Goal: Transaction & Acquisition: Purchase product/service

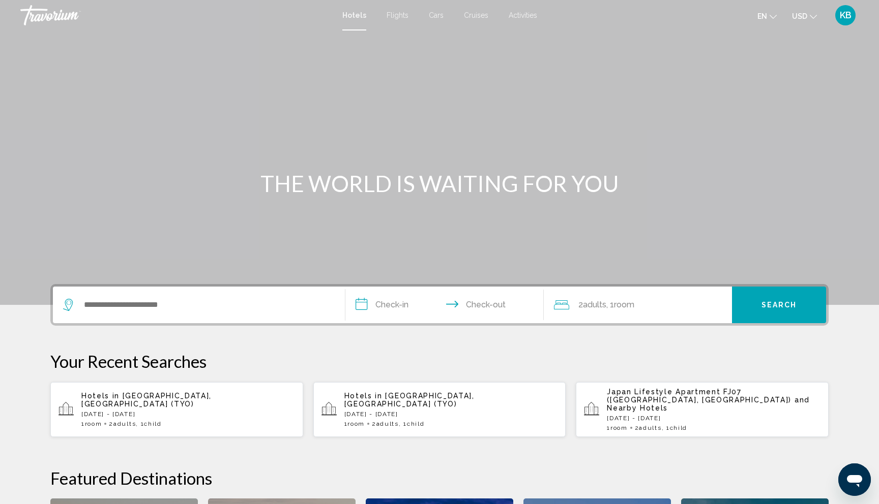
click at [517, 12] on span "Activities" at bounding box center [522, 15] width 28 height 8
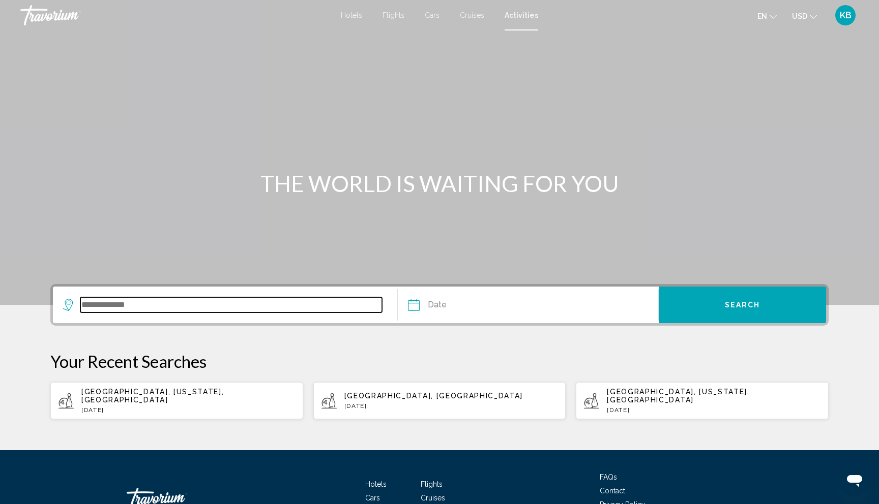
click at [137, 307] on input "Search widget" at bounding box center [230, 304] width 301 height 15
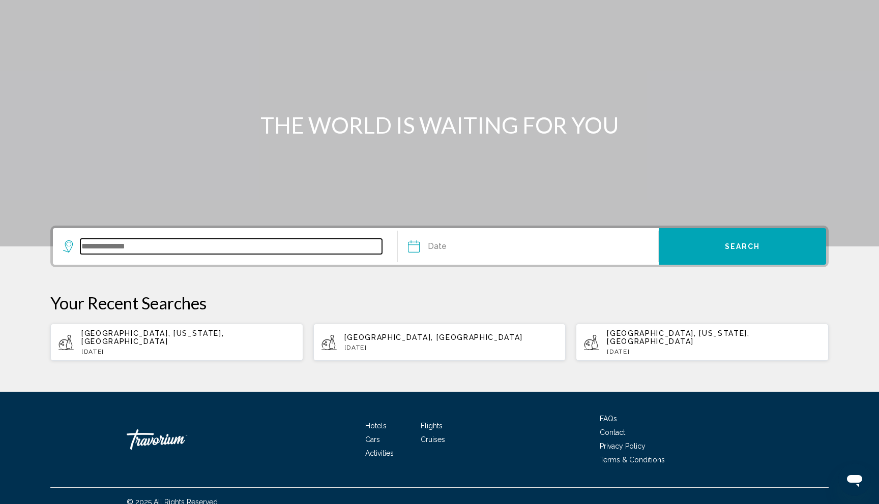
scroll to position [63, 0]
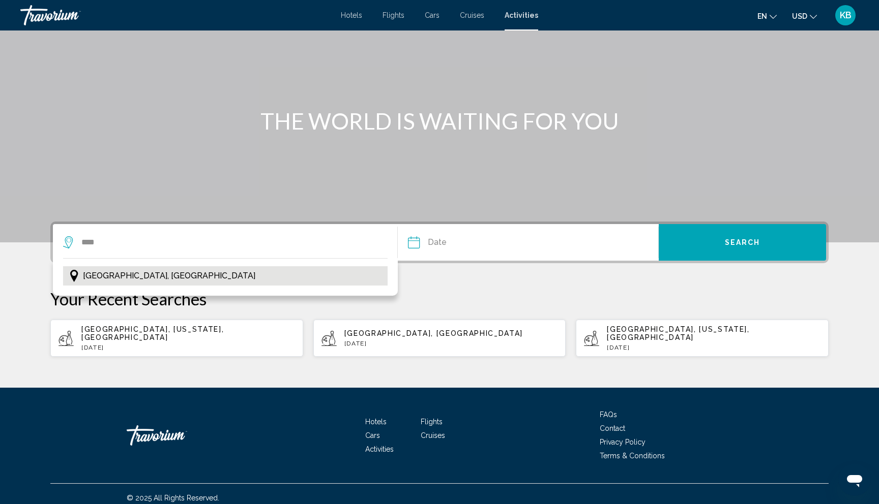
click at [104, 277] on span "[GEOGRAPHIC_DATA], [GEOGRAPHIC_DATA]" at bounding box center [169, 276] width 172 height 14
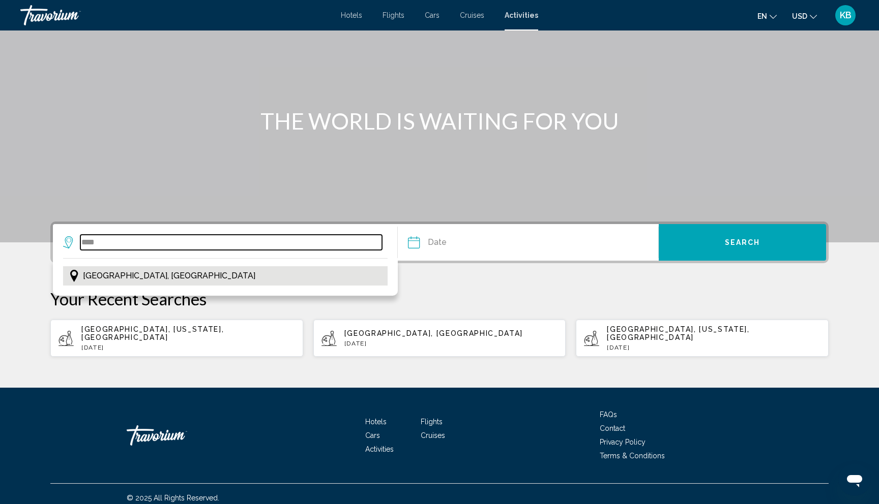
type input "**********"
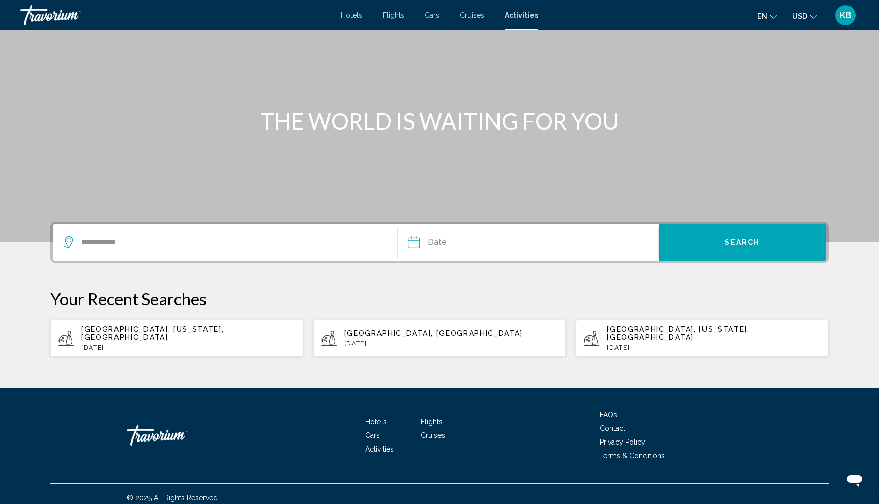
click at [435, 240] on input "Date" at bounding box center [469, 244] width 129 height 40
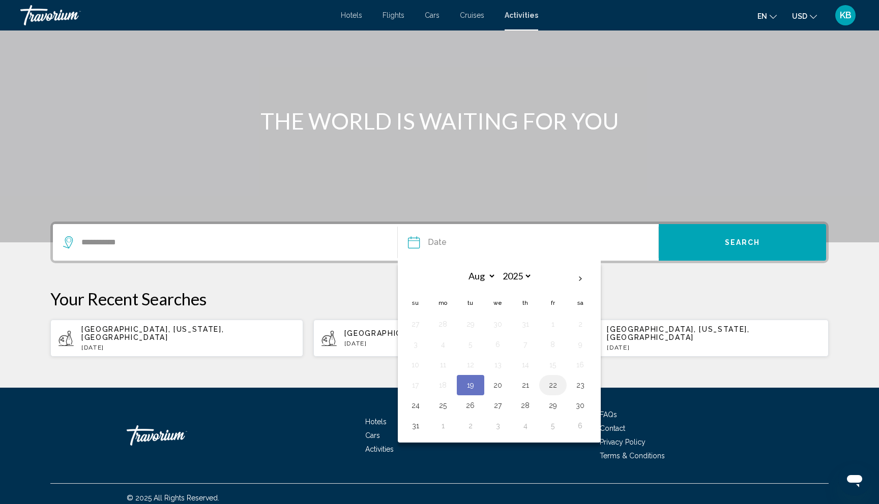
click at [552, 390] on button "22" at bounding box center [553, 385] width 16 height 14
type input "**********"
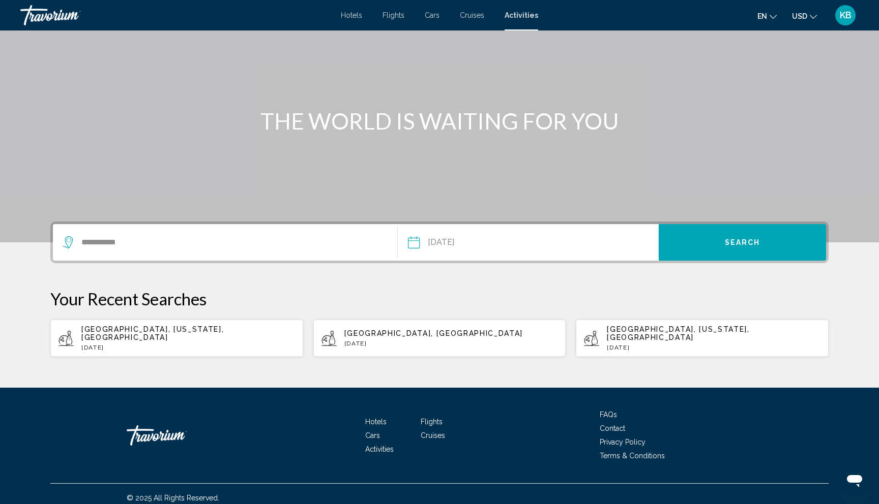
click at [721, 237] on button "Search" at bounding box center [741, 242] width 167 height 37
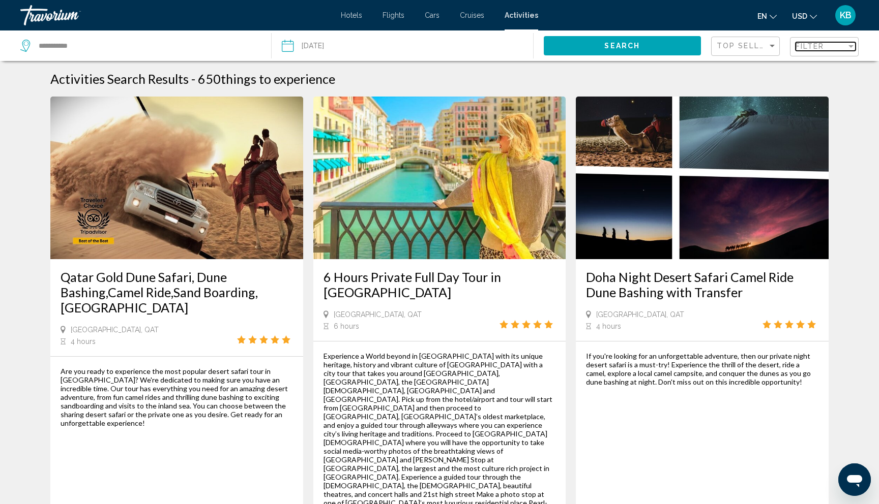
click at [803, 46] on span "Filter" at bounding box center [809, 46] width 29 height 8
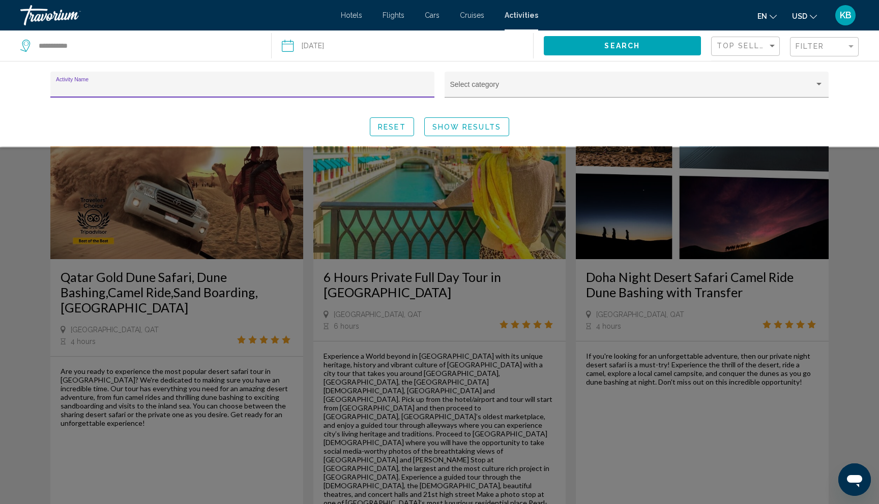
click at [182, 84] on input "Activity Name" at bounding box center [242, 88] width 373 height 8
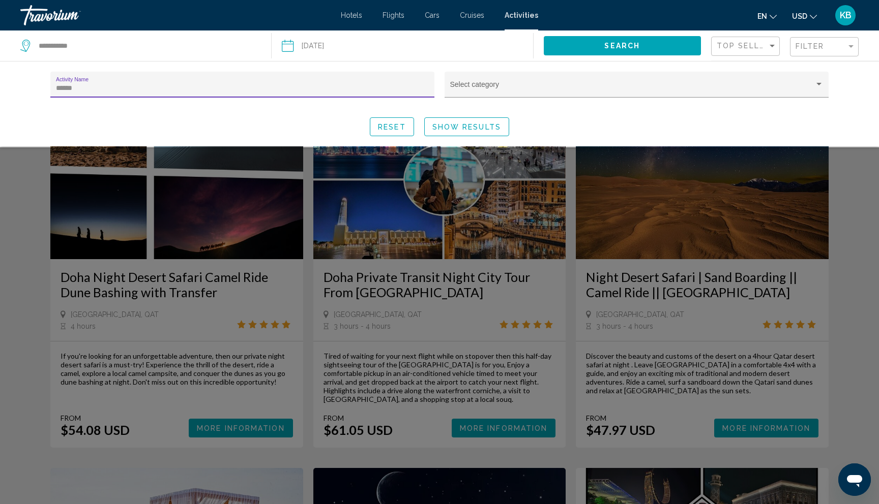
type input "*****"
click at [865, 281] on div "Search widget" at bounding box center [439, 325] width 879 height 357
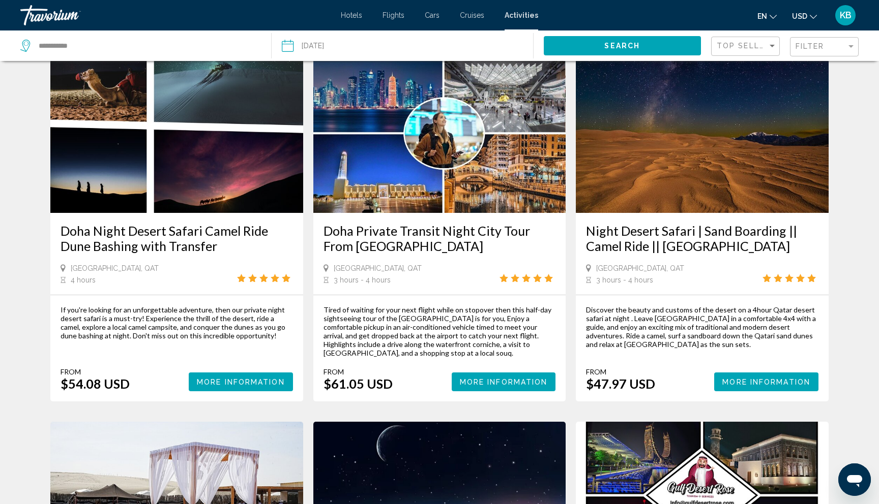
scroll to position [44, 0]
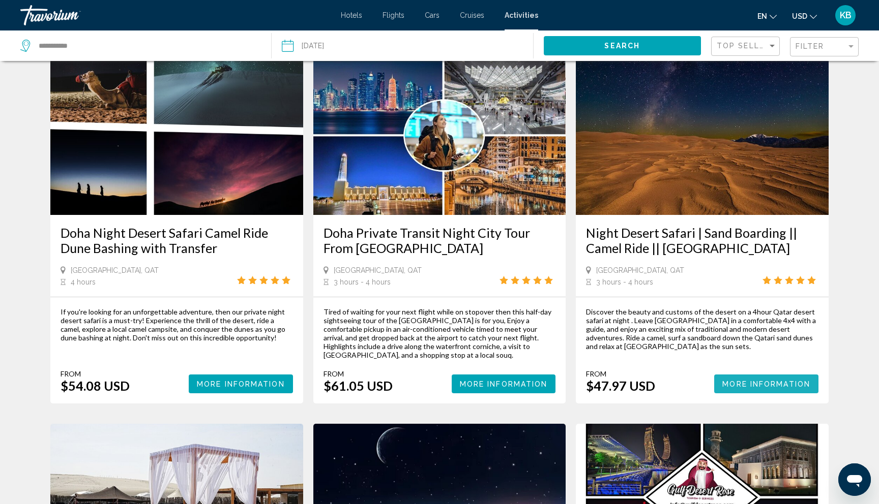
click at [764, 380] on span "More Information" at bounding box center [766, 384] width 88 height 8
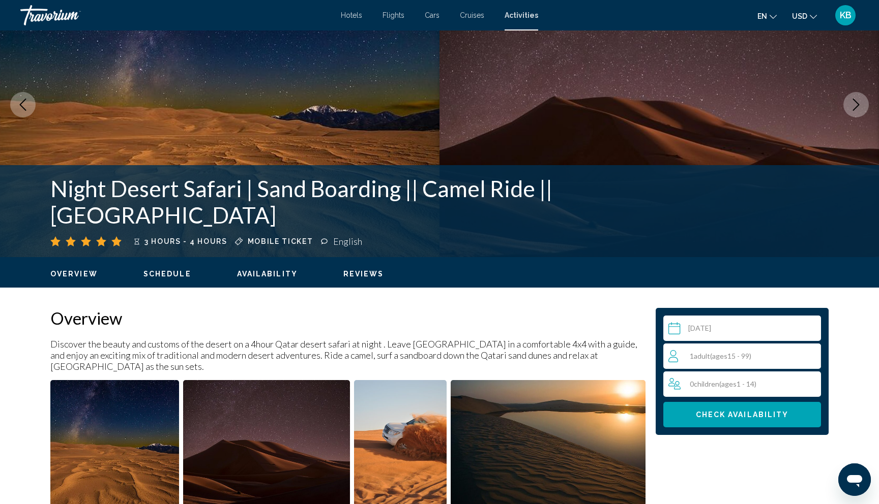
scroll to position [79, 0]
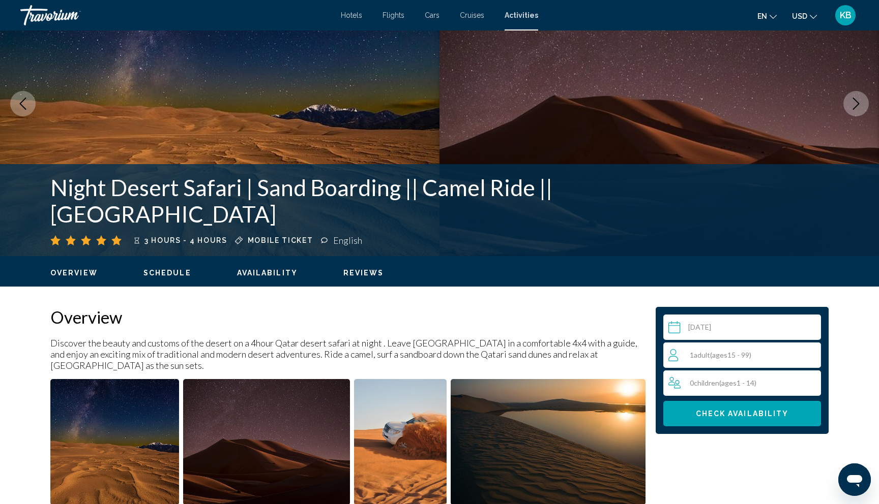
click at [731, 355] on span "( ages [DEMOGRAPHIC_DATA])" at bounding box center [730, 355] width 41 height 9
click at [812, 351] on icon "Increment adults" at bounding box center [810, 355] width 9 height 12
click at [759, 418] on button "Check Availability" at bounding box center [742, 413] width 158 height 25
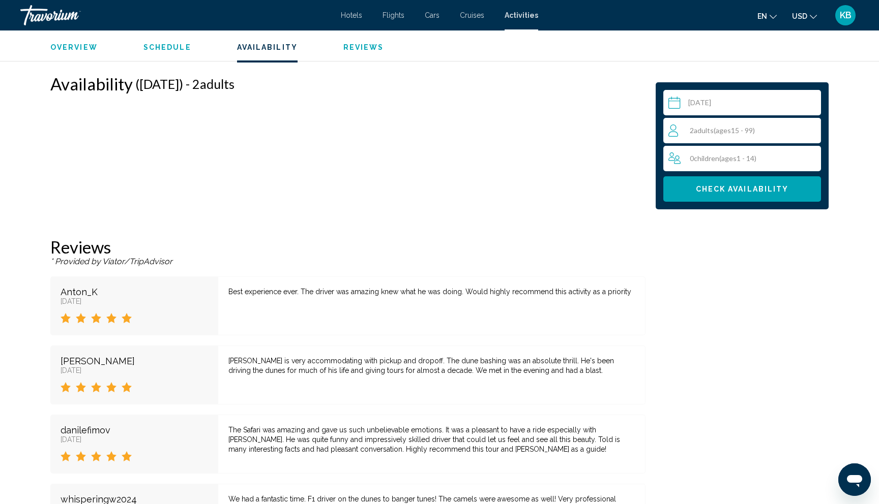
scroll to position [1424, 0]
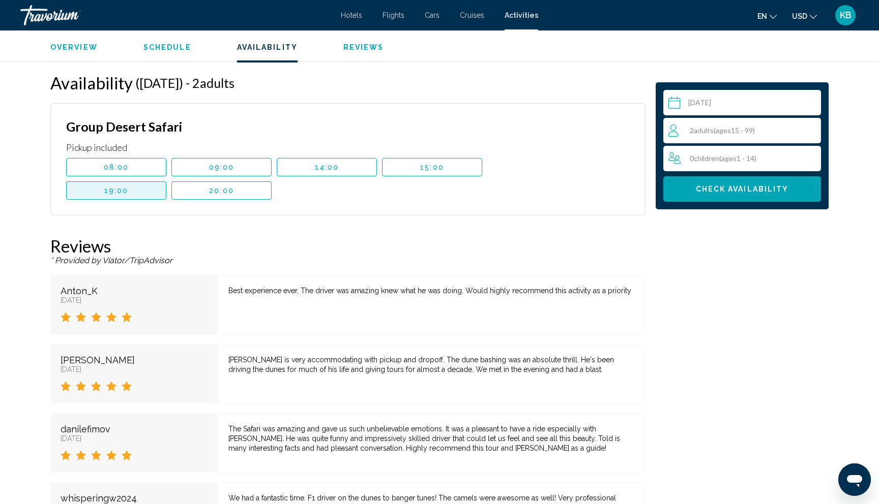
click at [112, 187] on span "19:00" at bounding box center [116, 191] width 24 height 8
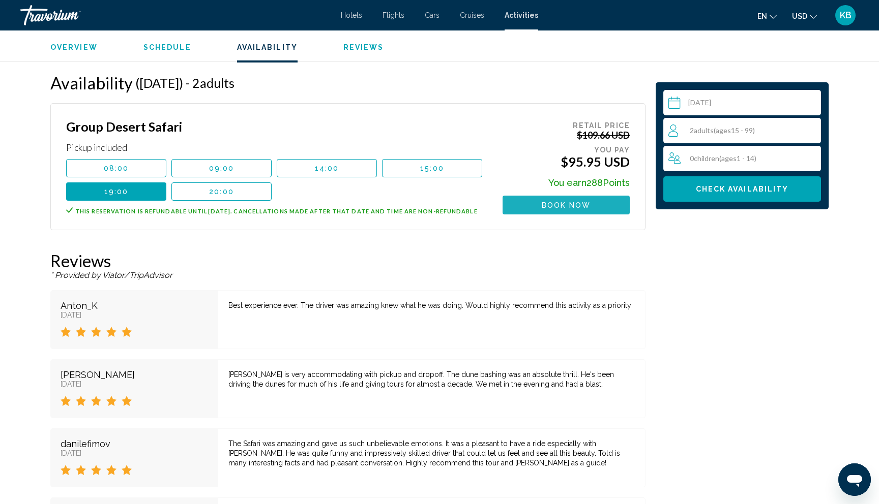
click at [568, 201] on span "Book now" at bounding box center [565, 205] width 49 height 8
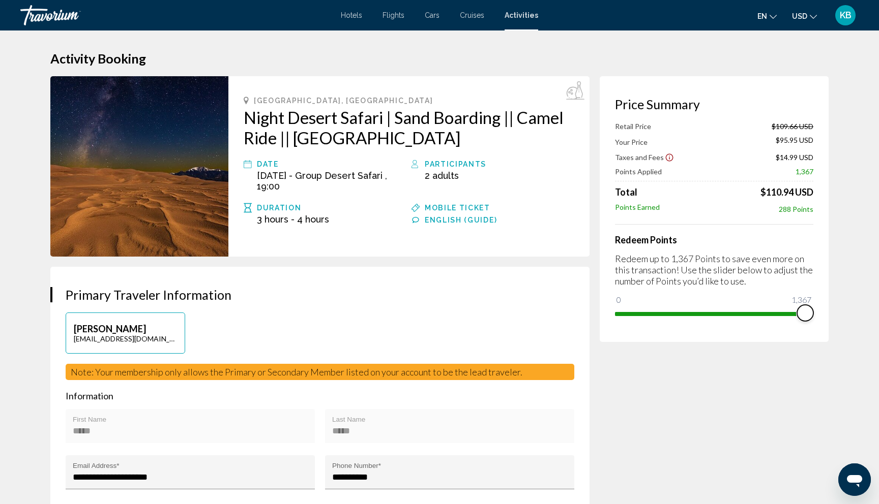
drag, startPoint x: 622, startPoint y: 299, endPoint x: 878, endPoint y: 292, distance: 256.3
click at [878, 292] on html "Skip to main content Hotels Flights Cars Cruises Activities Hotels Flights Cars…" at bounding box center [439, 252] width 879 height 504
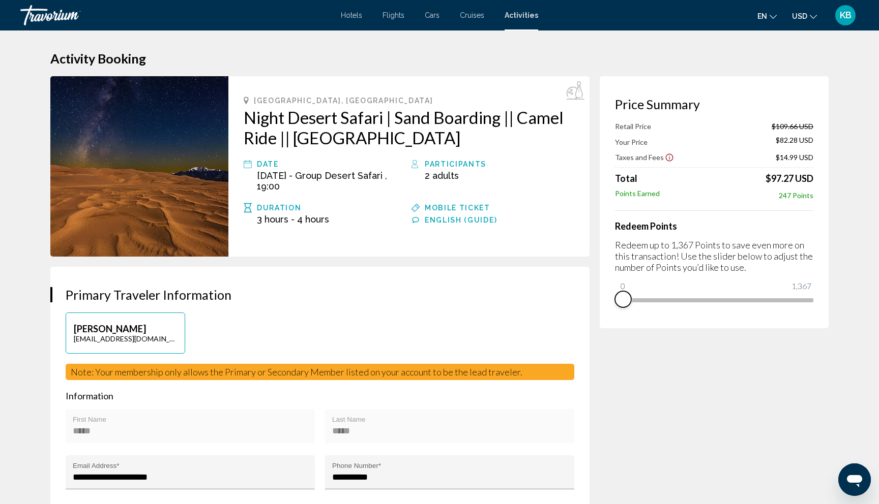
drag, startPoint x: 807, startPoint y: 312, endPoint x: 428, endPoint y: 342, distance: 381.0
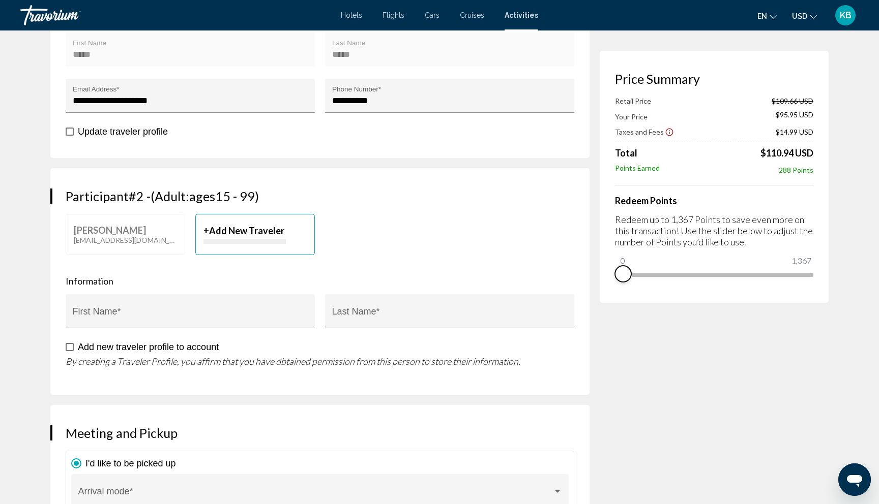
scroll to position [384, 0]
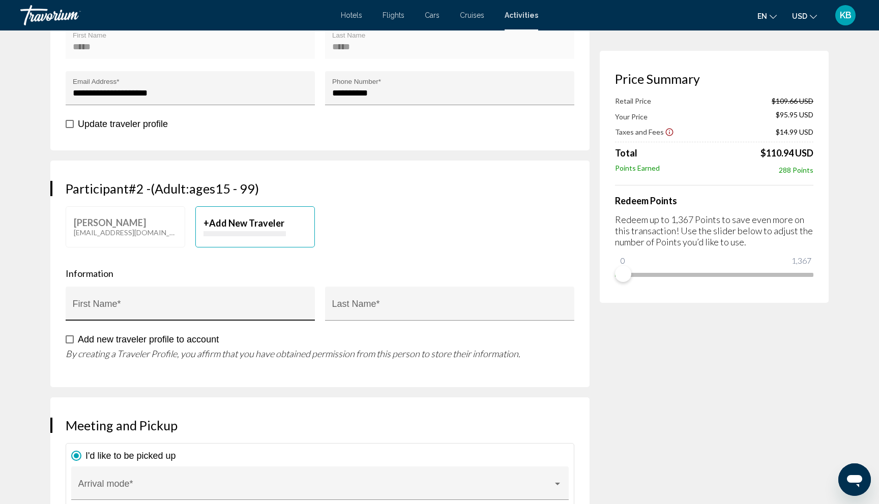
click at [137, 300] on div "First Name *" at bounding box center [190, 307] width 235 height 27
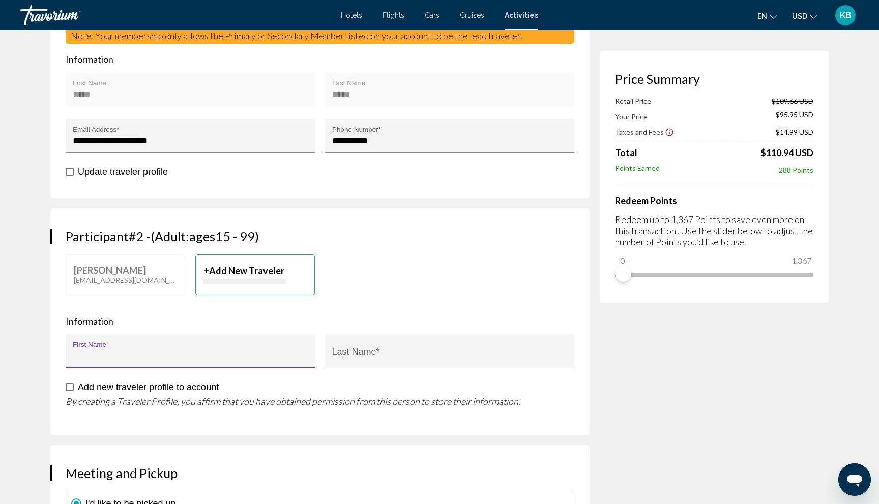
scroll to position [345, 0]
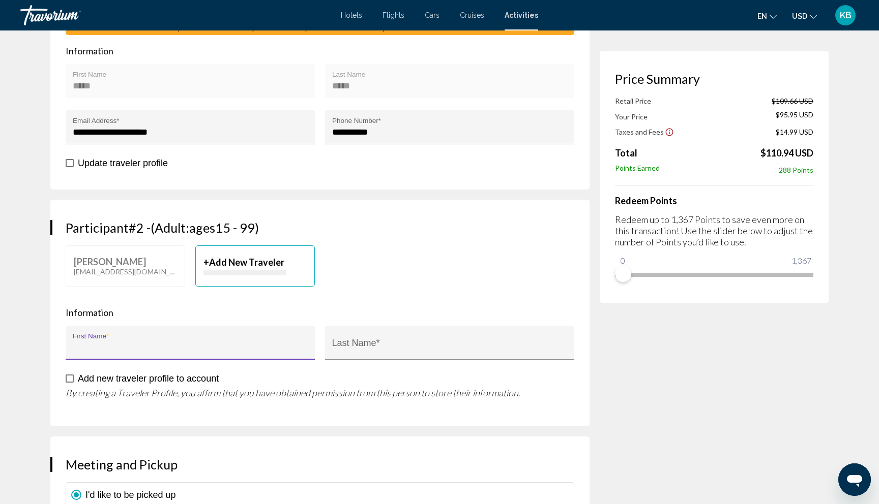
click at [134, 344] on input "First Name *" at bounding box center [190, 348] width 235 height 10
type input "********"
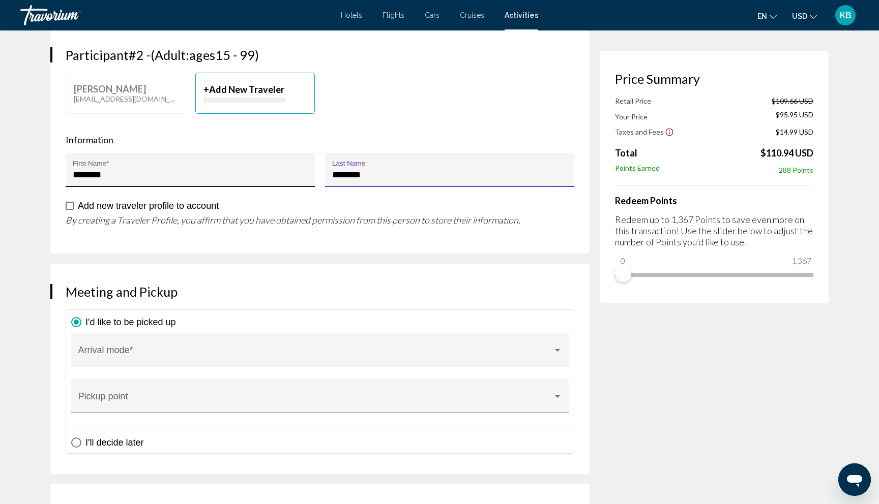
scroll to position [527, 0]
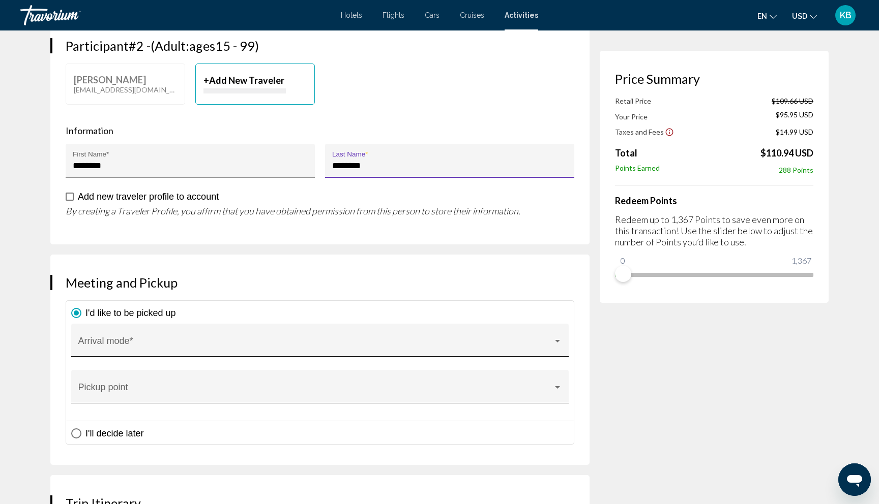
type input "********"
click at [140, 339] on div "Arrival mode *" at bounding box center [320, 343] width 484 height 27
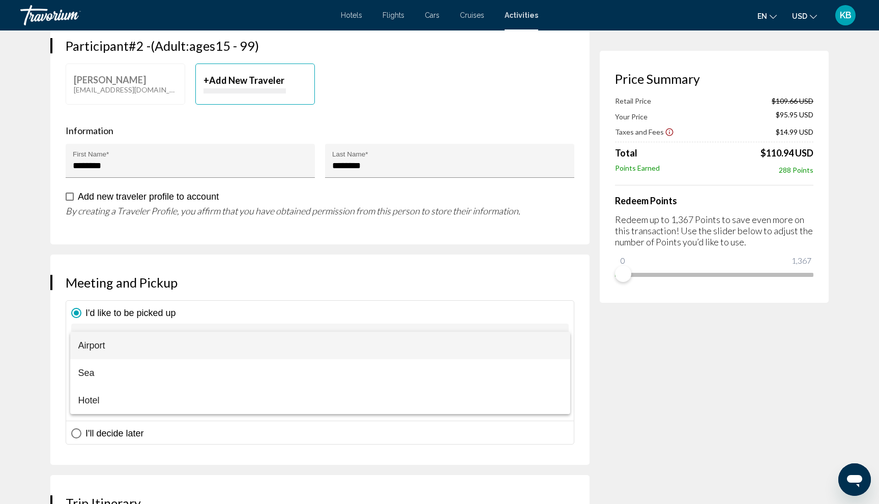
click at [140, 339] on span "Airport" at bounding box center [320, 345] width 484 height 27
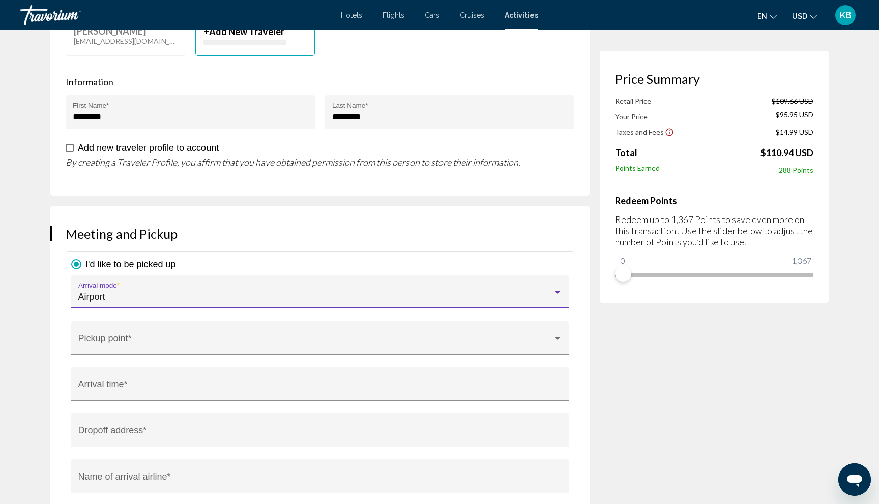
scroll to position [584, 0]
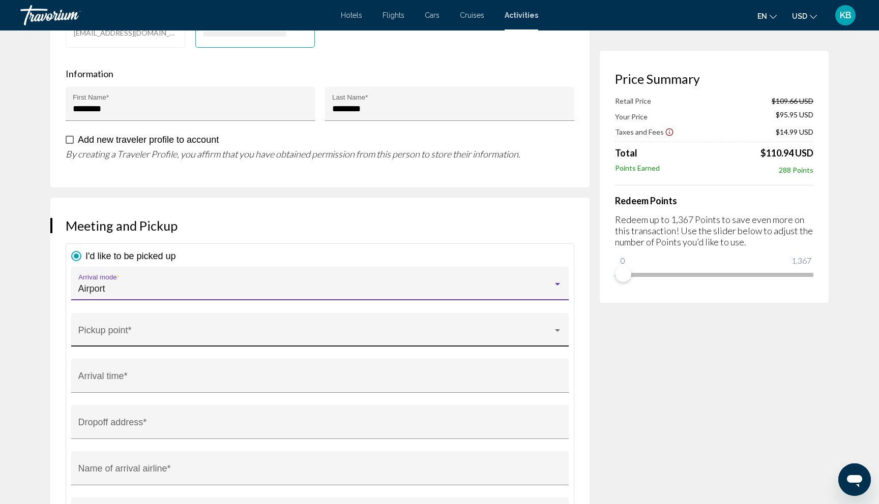
click at [186, 330] on span "Main content" at bounding box center [315, 335] width 474 height 10
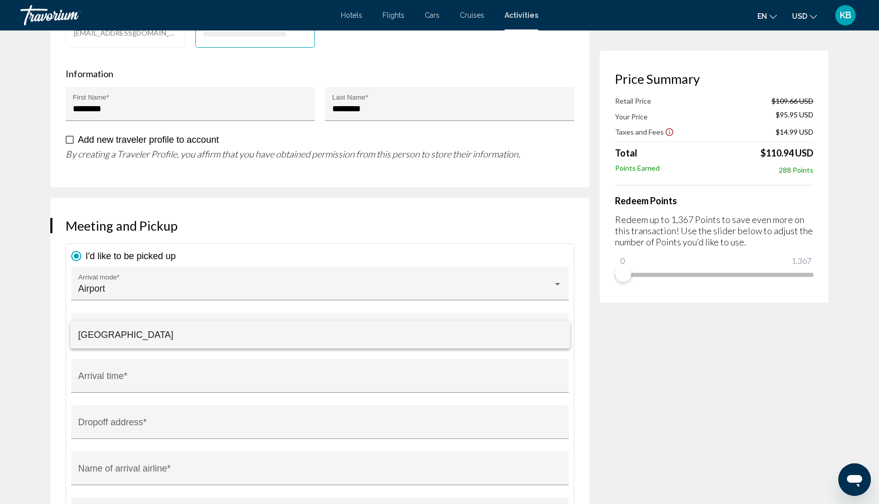
click at [186, 330] on span "[GEOGRAPHIC_DATA]" at bounding box center [320, 334] width 484 height 27
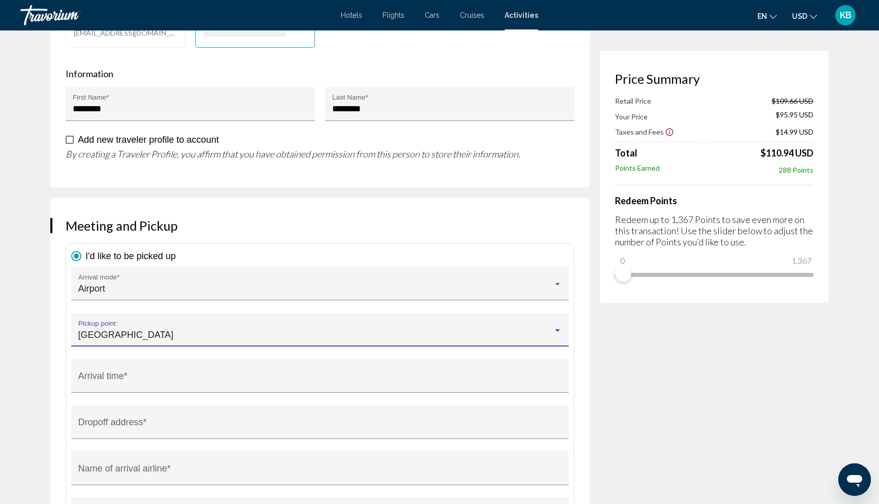
click at [559, 328] on div "Main content" at bounding box center [557, 331] width 9 height 8
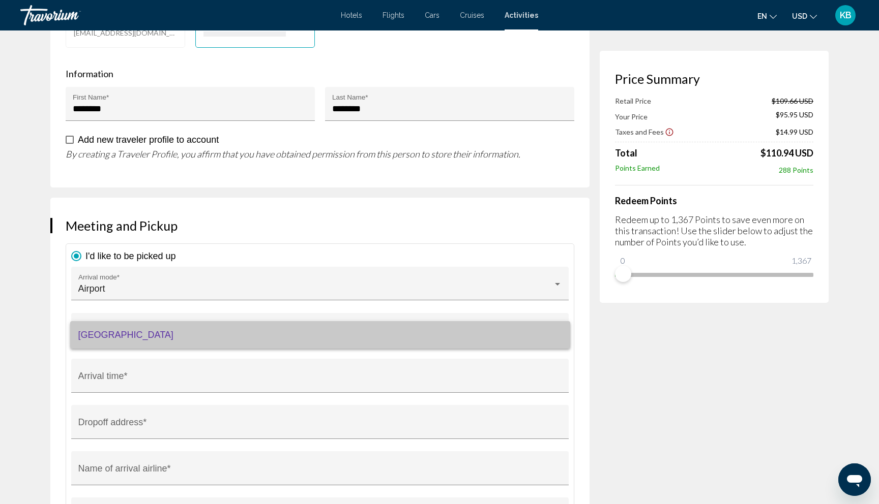
click at [494, 340] on span "[GEOGRAPHIC_DATA]" at bounding box center [320, 334] width 484 height 27
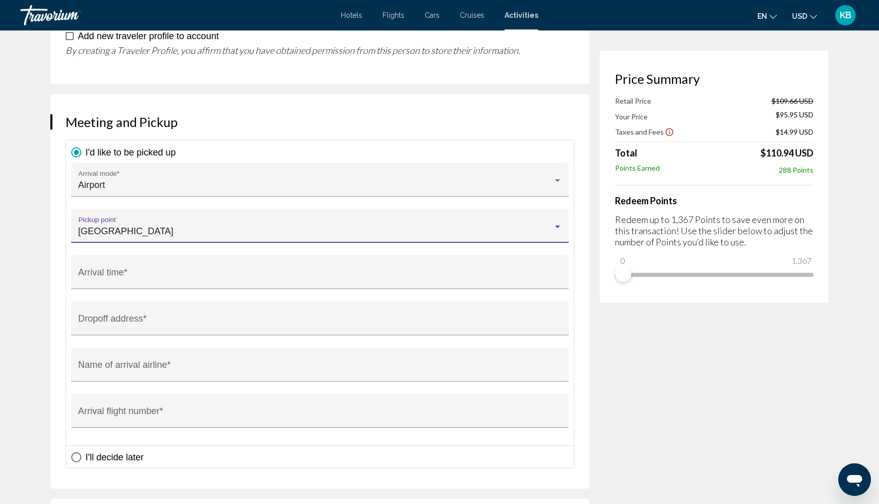
scroll to position [697, 0]
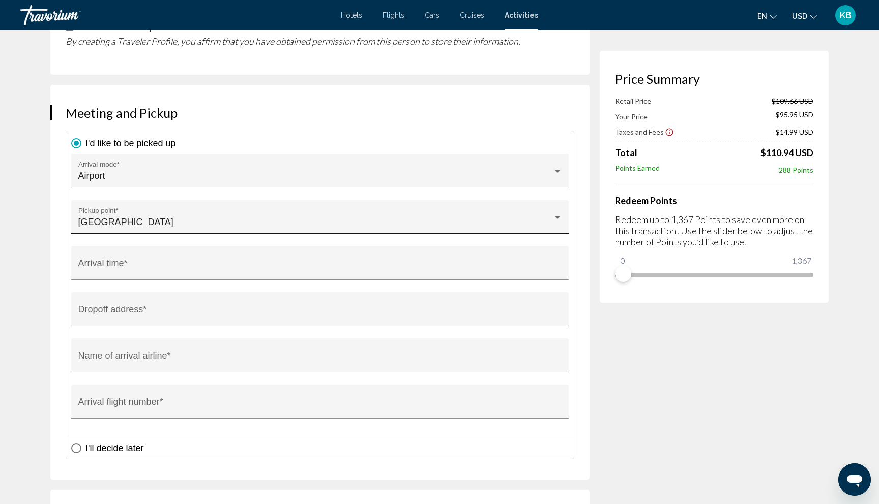
click at [149, 212] on div "[GEOGRAPHIC_DATA] Pickup point *" at bounding box center [320, 220] width 484 height 27
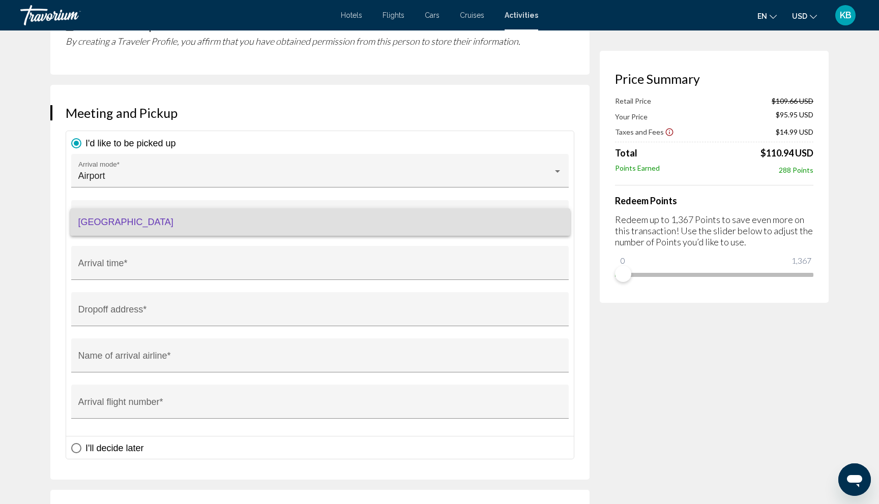
click at [100, 220] on span "[GEOGRAPHIC_DATA]" at bounding box center [320, 221] width 484 height 27
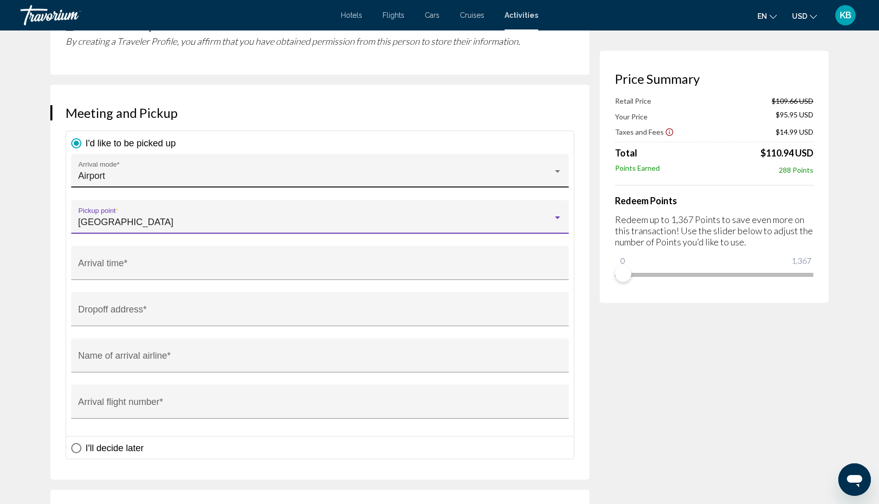
click at [126, 175] on div "Airport" at bounding box center [315, 176] width 474 height 10
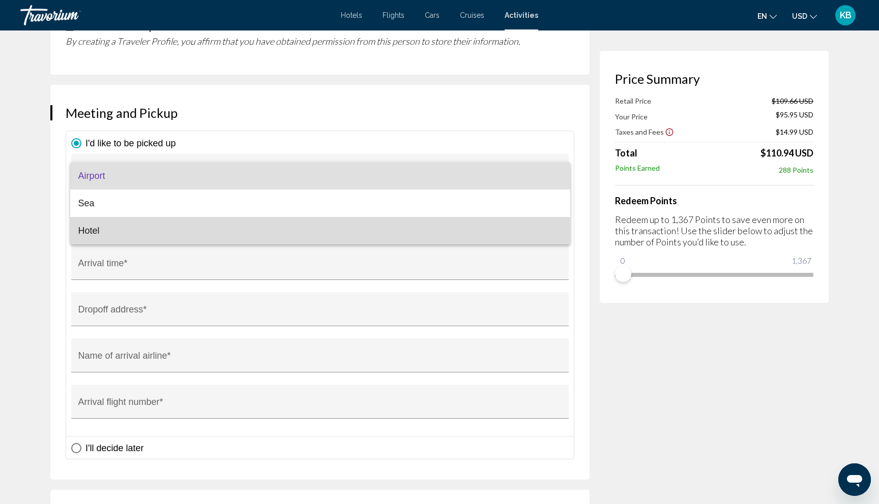
click at [105, 233] on span "Hotel" at bounding box center [320, 230] width 484 height 27
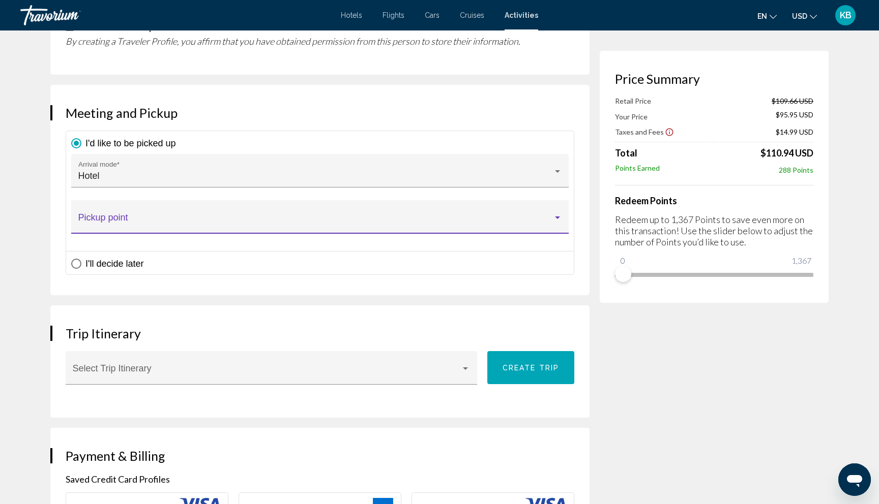
click at [157, 217] on span "Main content" at bounding box center [315, 222] width 474 height 10
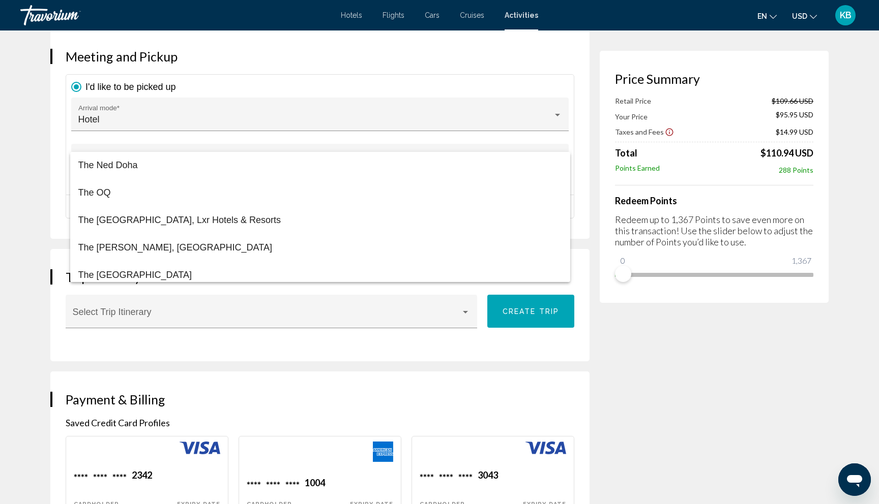
scroll to position [6648, 0]
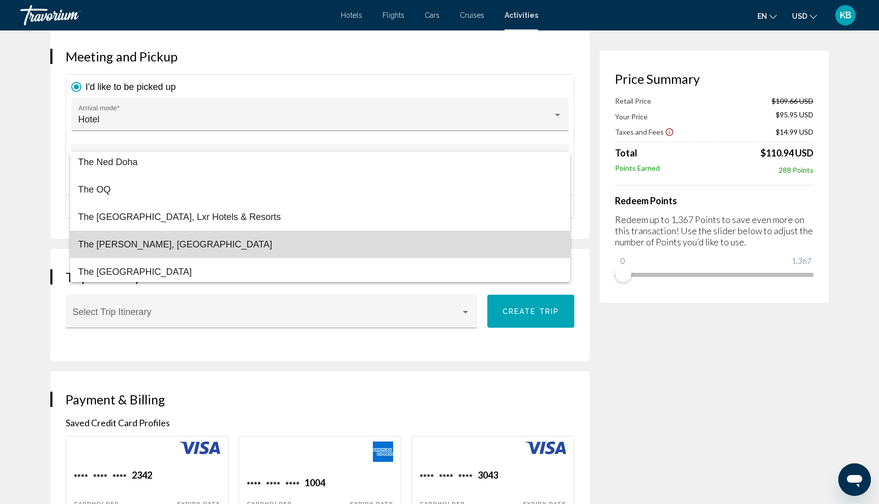
click at [147, 242] on span "The [PERSON_NAME], [GEOGRAPHIC_DATA]" at bounding box center [320, 244] width 484 height 27
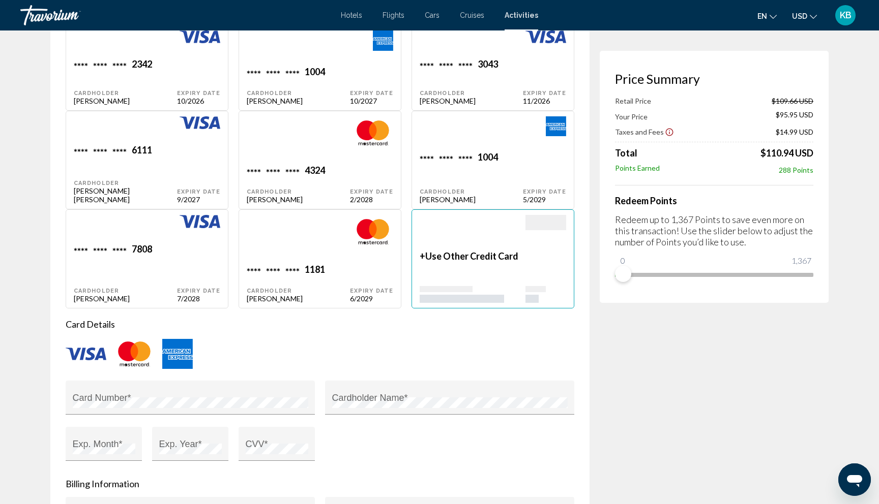
scroll to position [1183, 0]
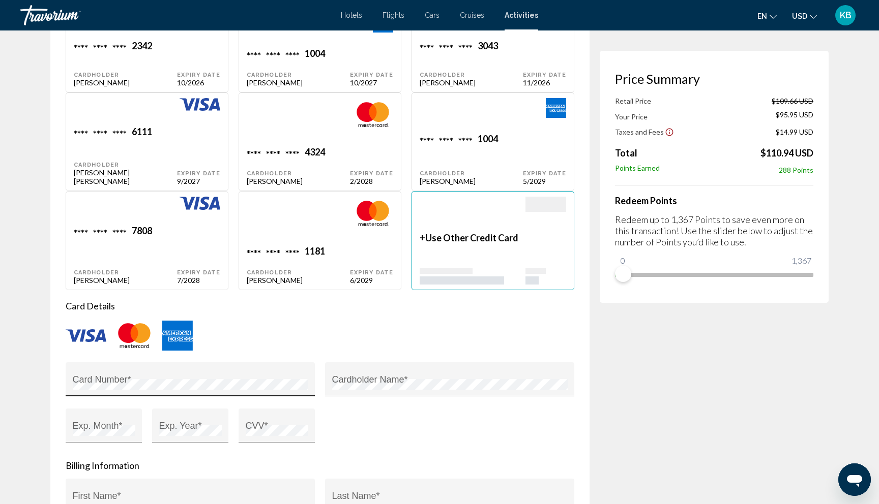
click at [218, 378] on div "Card Number *" at bounding box center [190, 383] width 235 height 27
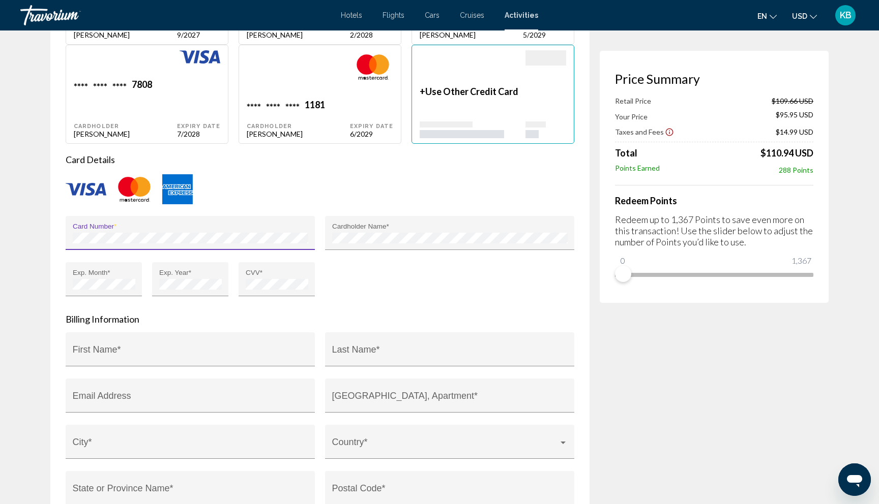
scroll to position [1330, 0]
click at [188, 353] on input "First Name *" at bounding box center [190, 354] width 235 height 10
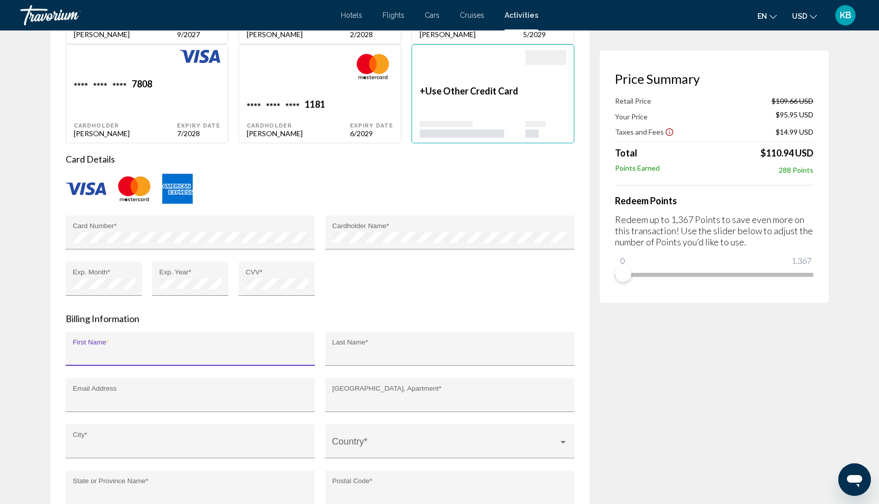
type input "*****"
type input "**********"
type input "*******"
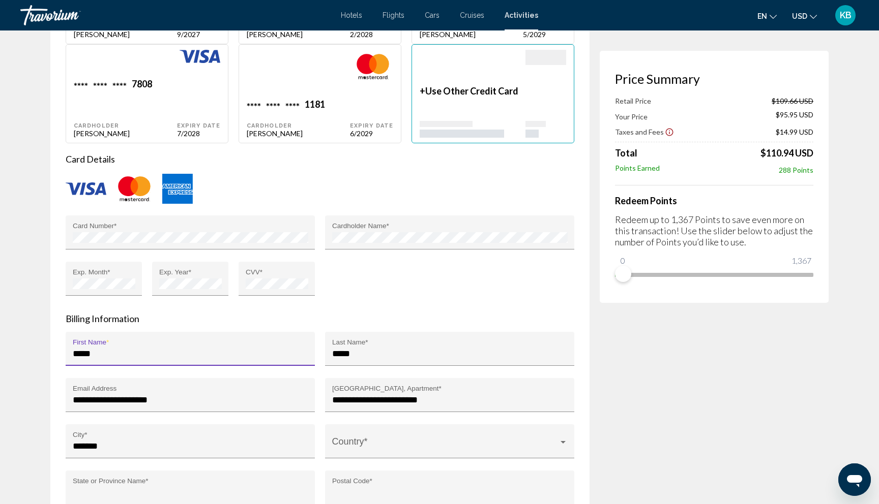
type input "**"
type input "*****"
click at [453, 402] on input "**********" at bounding box center [449, 400] width 235 height 10
type input "**********"
click at [345, 300] on div "Card Number * Cardholder Name * Exp. Month * Exp. Year * CVV *" at bounding box center [320, 262] width 519 height 93
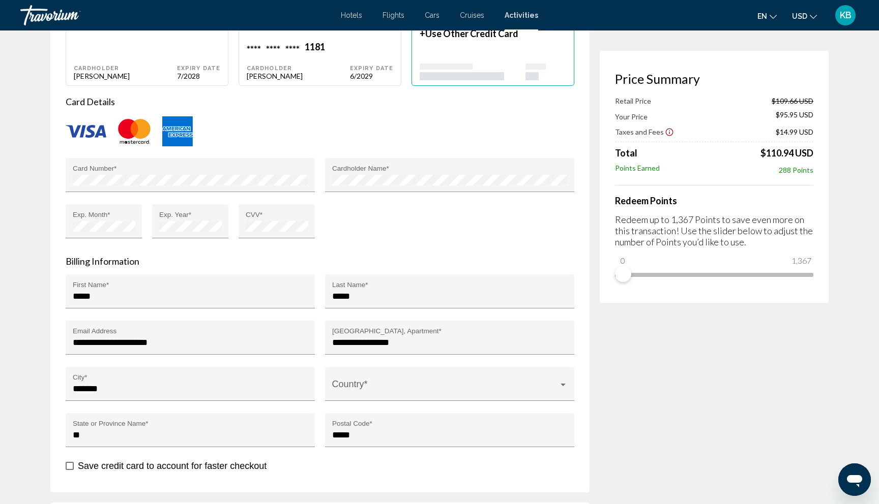
scroll to position [1394, 0]
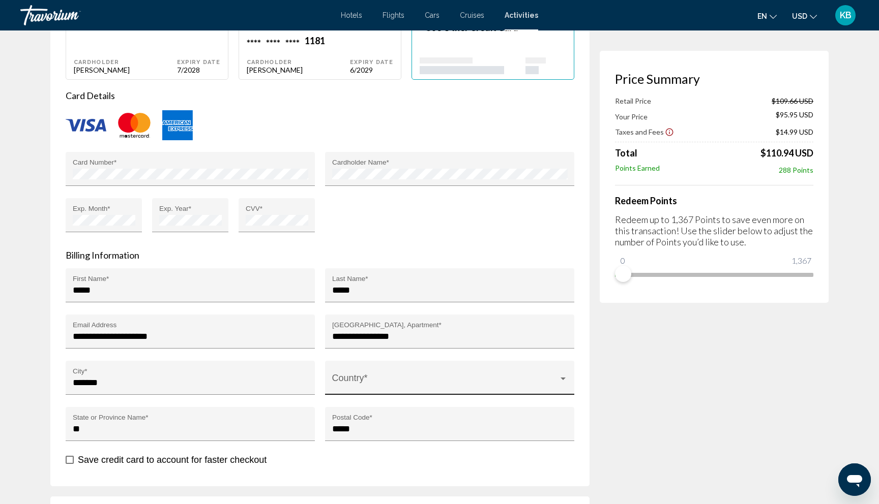
click at [416, 381] on span "Main content" at bounding box center [445, 383] width 226 height 10
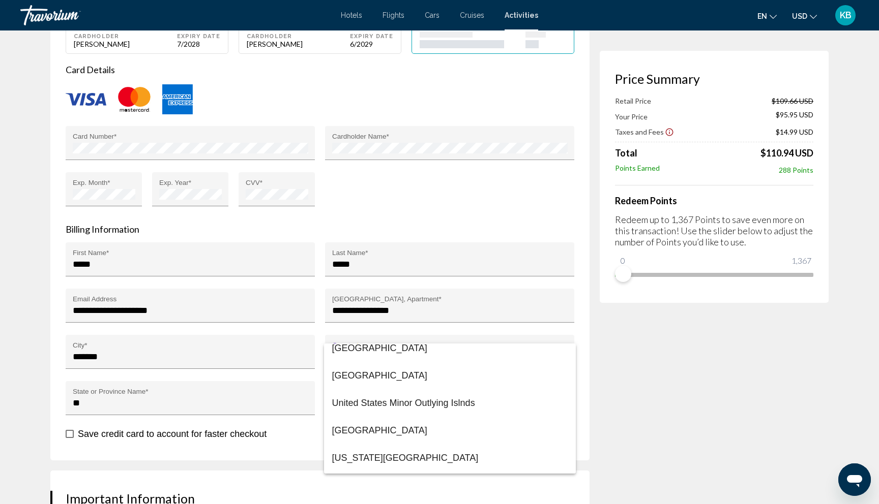
scroll to position [6609, 0]
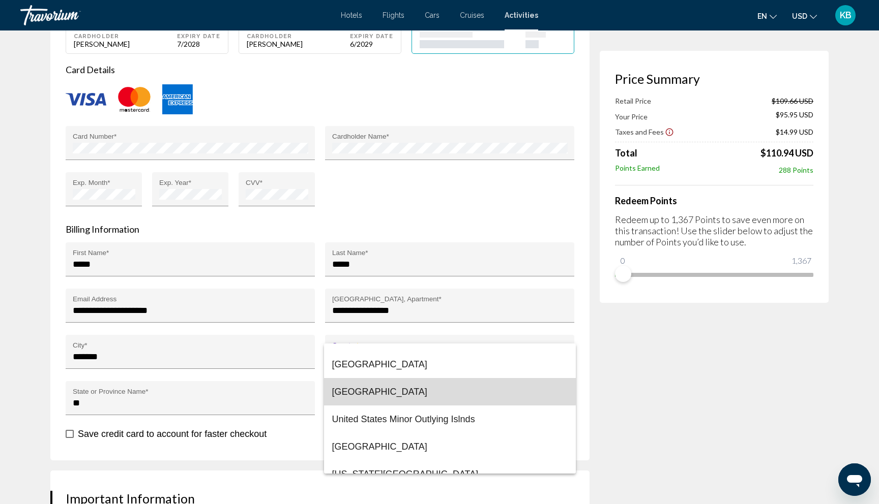
click at [401, 391] on span "[GEOGRAPHIC_DATA]" at bounding box center [449, 391] width 235 height 27
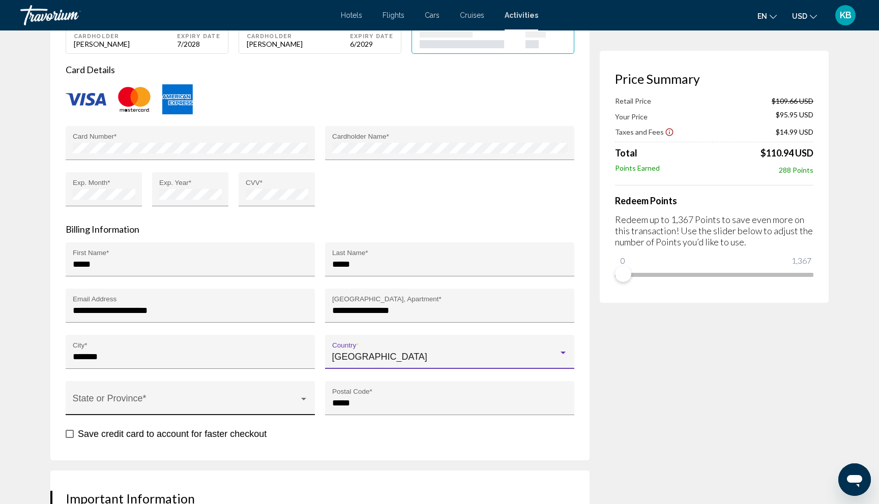
click at [240, 392] on div "State or Province *" at bounding box center [190, 401] width 235 height 27
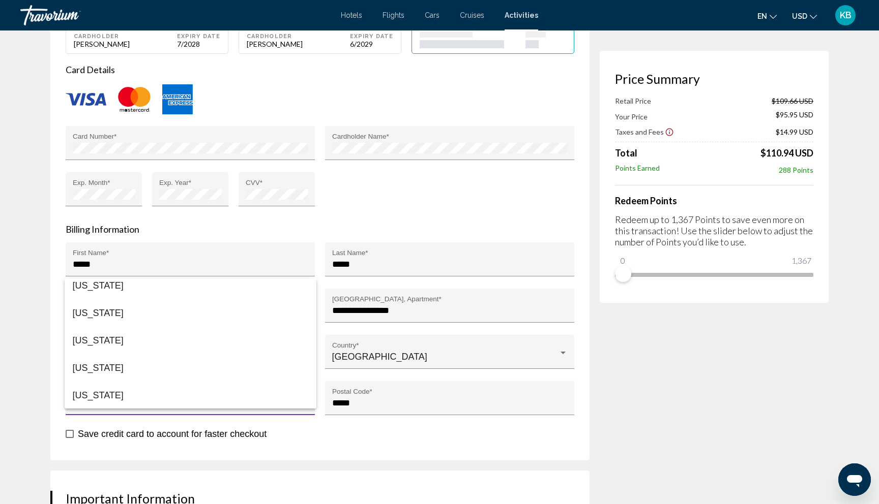
scroll to position [295, 0]
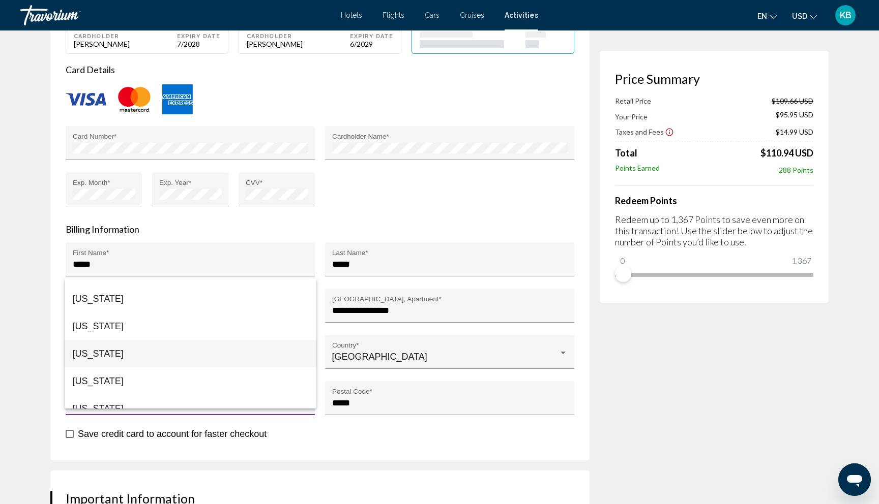
click at [153, 356] on span "[US_STATE]" at bounding box center [190, 353] width 235 height 27
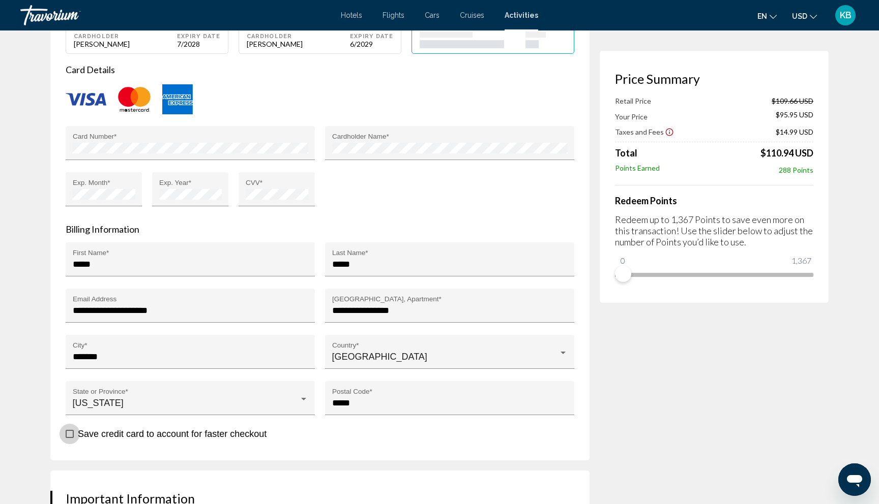
click at [68, 433] on span "Main content" at bounding box center [70, 434] width 8 height 8
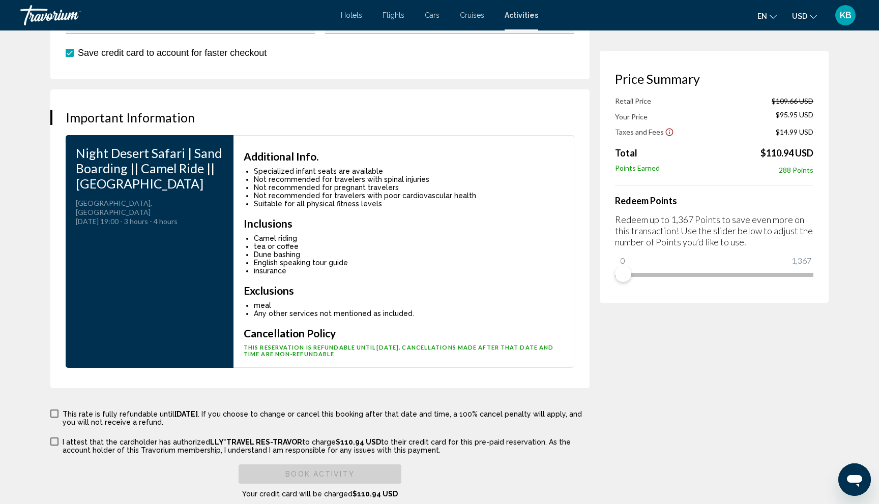
scroll to position [1815, 0]
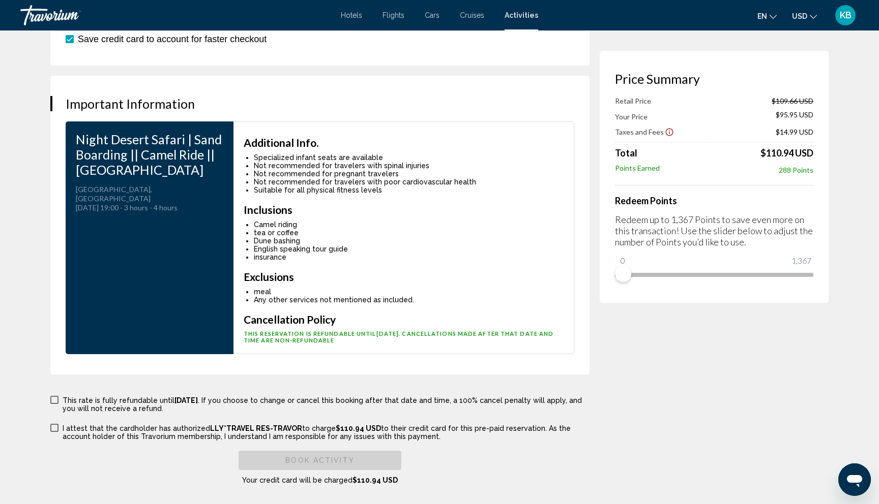
click at [56, 400] on span "Main content" at bounding box center [54, 400] width 8 height 8
click at [54, 431] on span "Main content" at bounding box center [54, 428] width 8 height 8
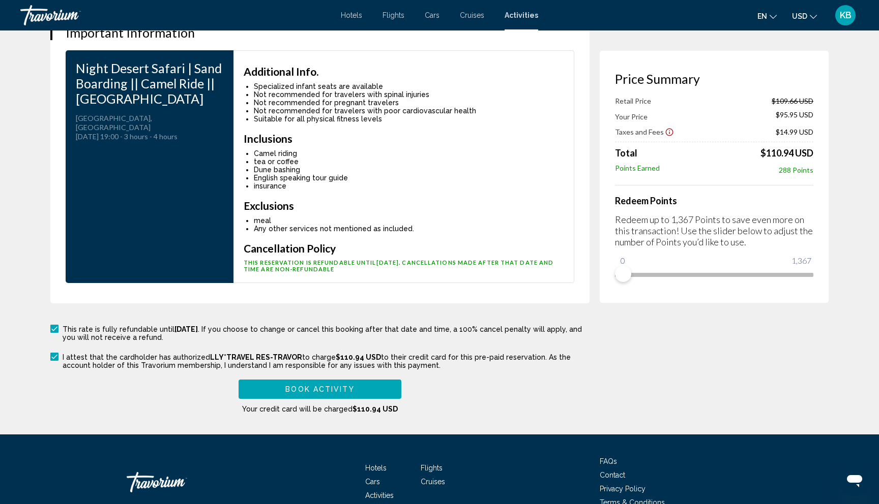
scroll to position [1941, 0]
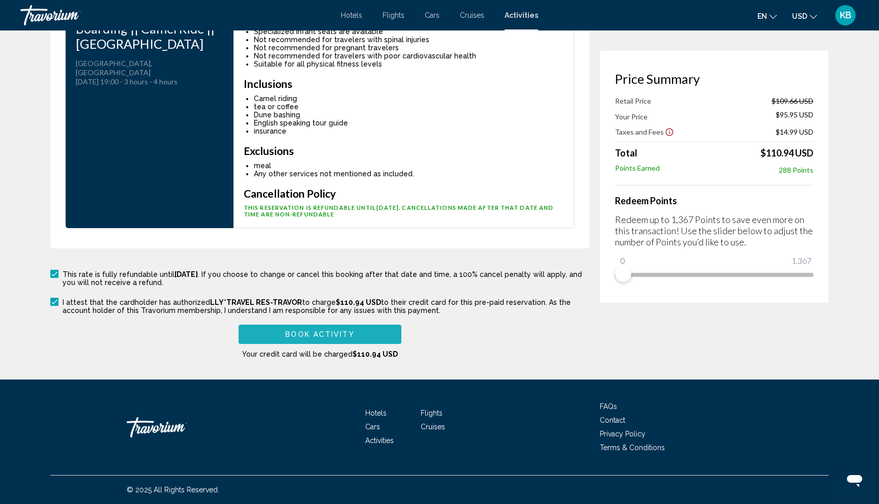
click at [325, 333] on span "Book Activity" at bounding box center [319, 335] width 69 height 8
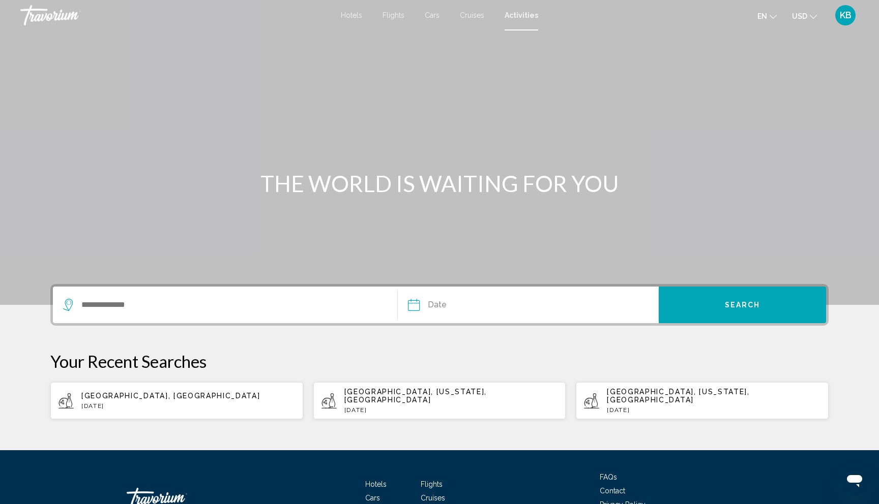
click at [140, 397] on div "[GEOGRAPHIC_DATA], [GEOGRAPHIC_DATA] [DATE]" at bounding box center [188, 401] width 214 height 18
type input "**********"
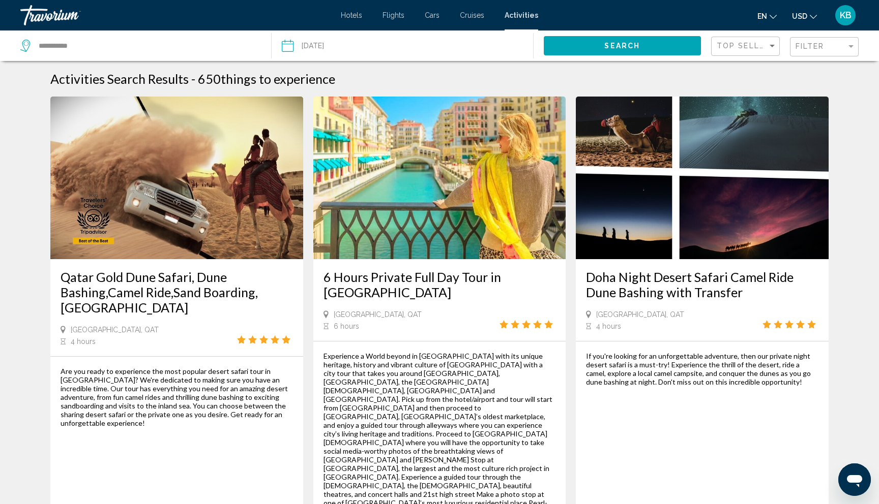
click at [338, 45] on input "Date: Aug 22, 2025" at bounding box center [344, 48] width 130 height 34
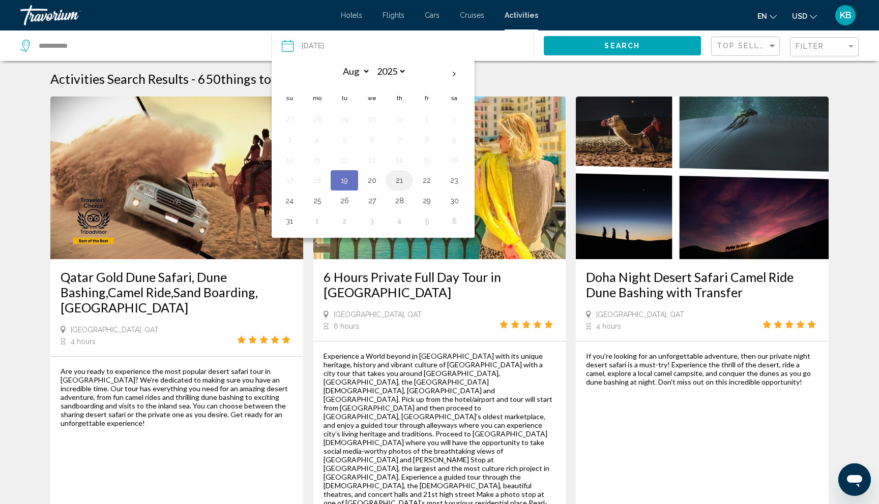
click at [397, 179] on button "21" at bounding box center [399, 180] width 16 height 14
type input "**********"
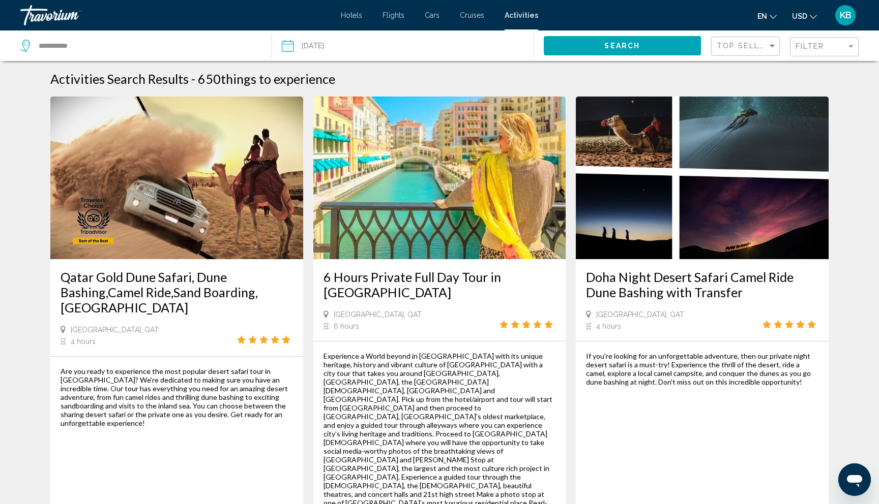
click at [657, 44] on button "Search" at bounding box center [623, 45] width 158 height 19
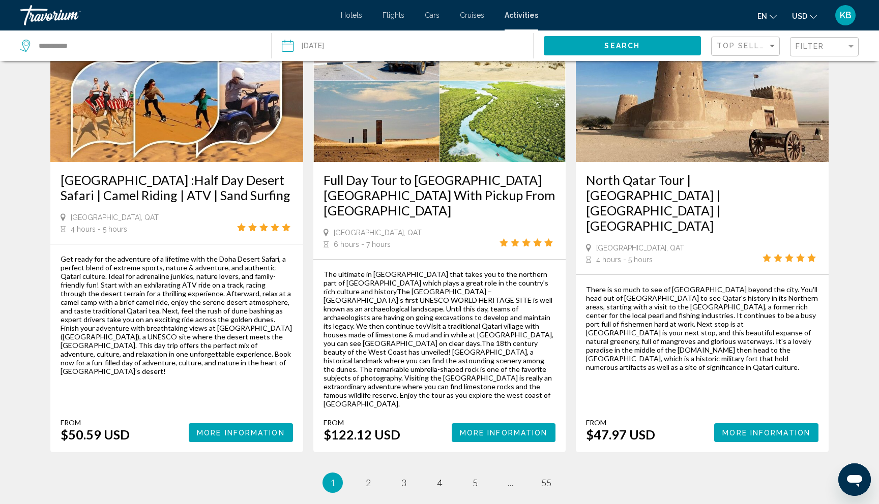
scroll to position [1454, 0]
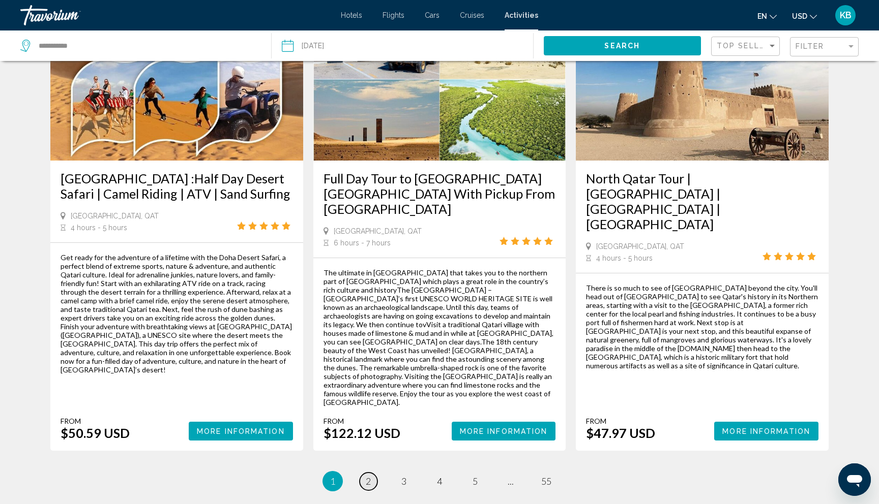
click at [367, 476] on span "2" at bounding box center [368, 481] width 5 height 11
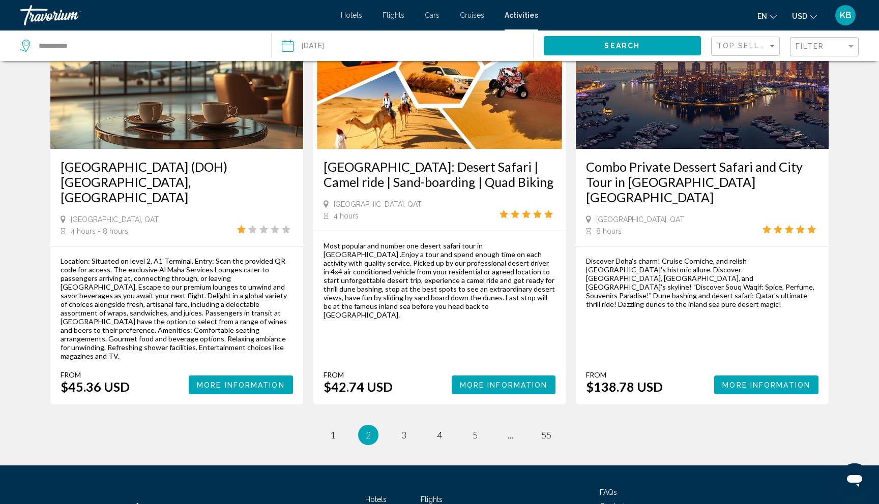
scroll to position [1440, 0]
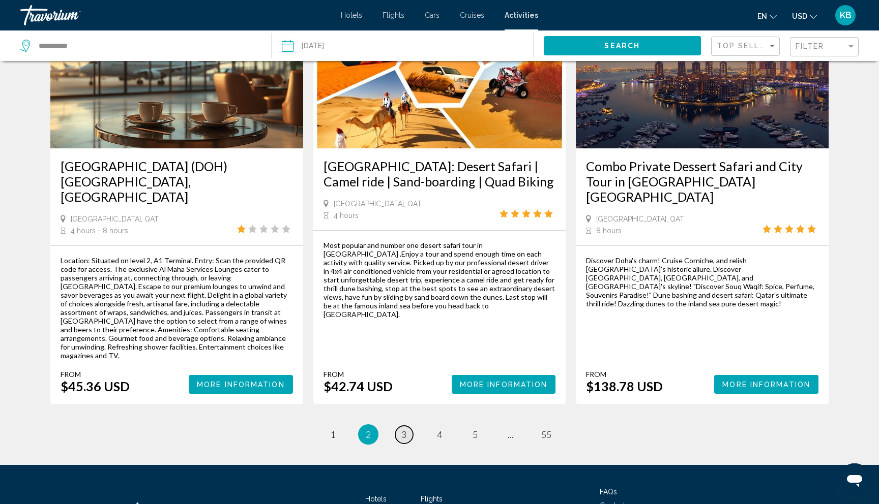
click at [401, 429] on span "3" at bounding box center [403, 434] width 5 height 11
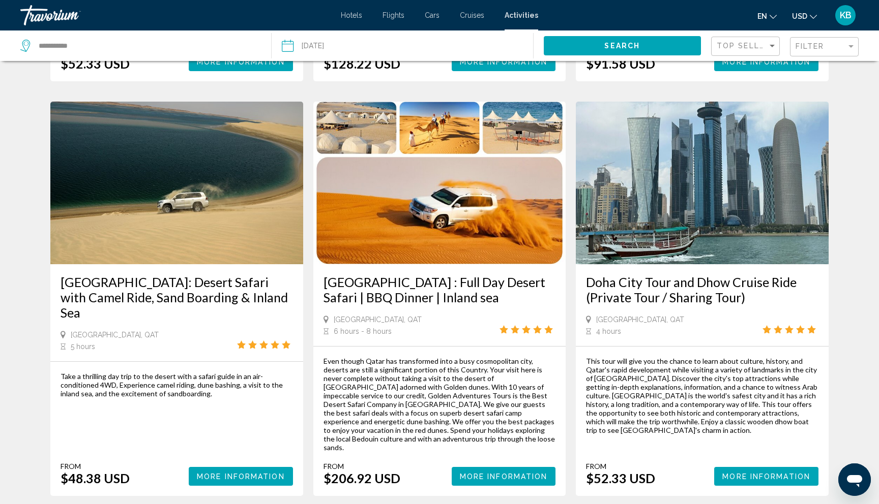
scroll to position [1395, 0]
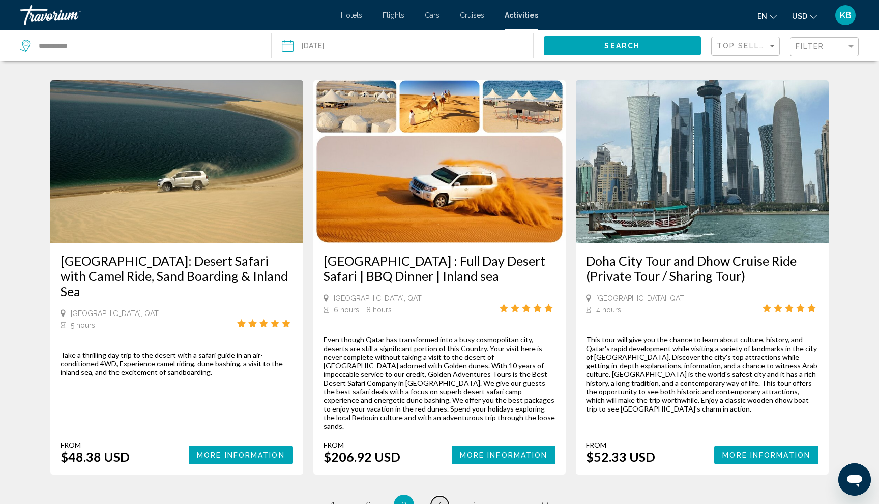
click at [438, 500] on span "4" at bounding box center [439, 505] width 5 height 11
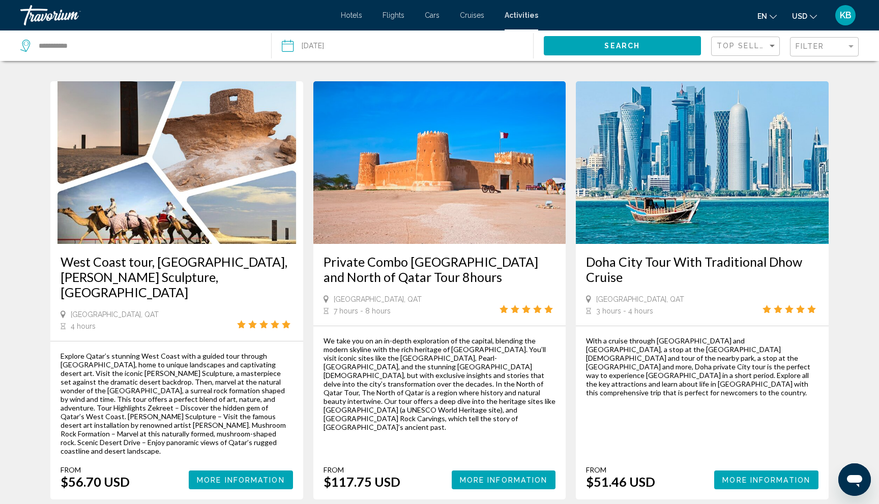
scroll to position [1382, 0]
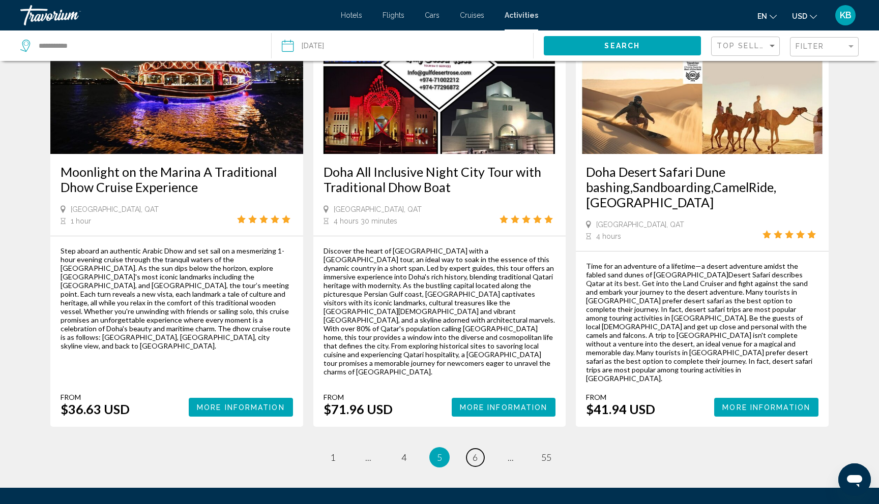
scroll to position [1465, 0]
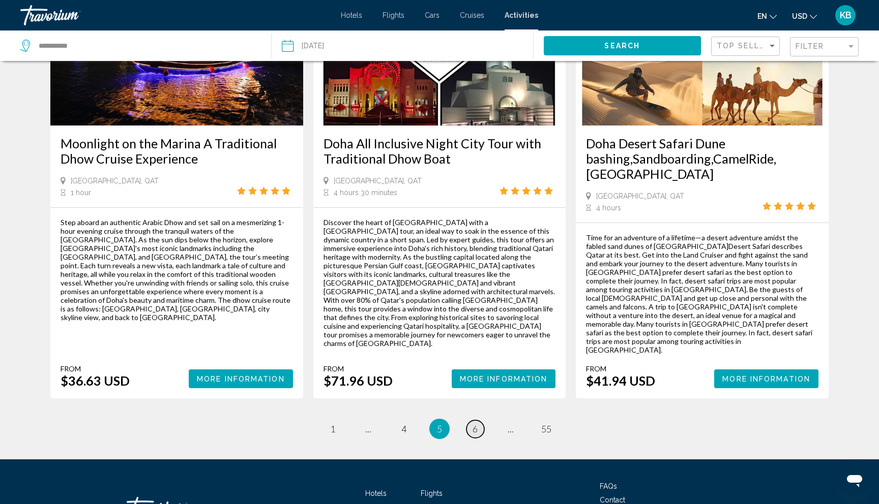
click at [477, 420] on link "page 6" at bounding box center [475, 429] width 18 height 18
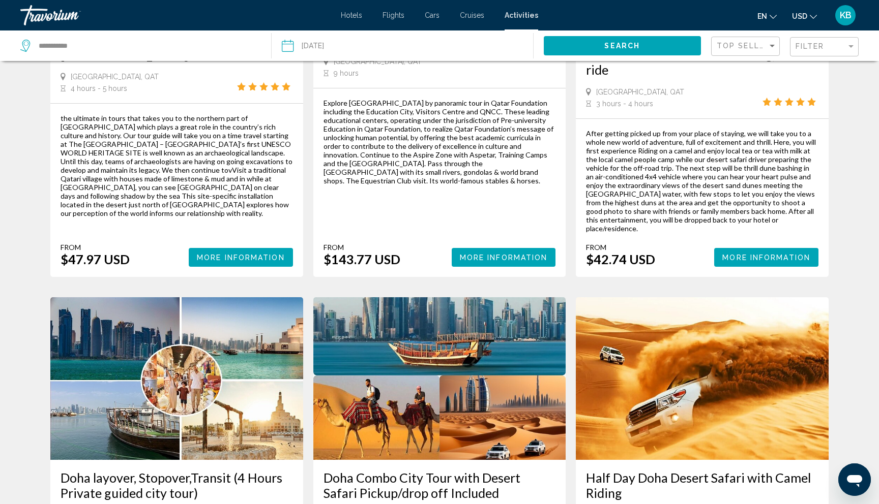
scroll to position [1197, 0]
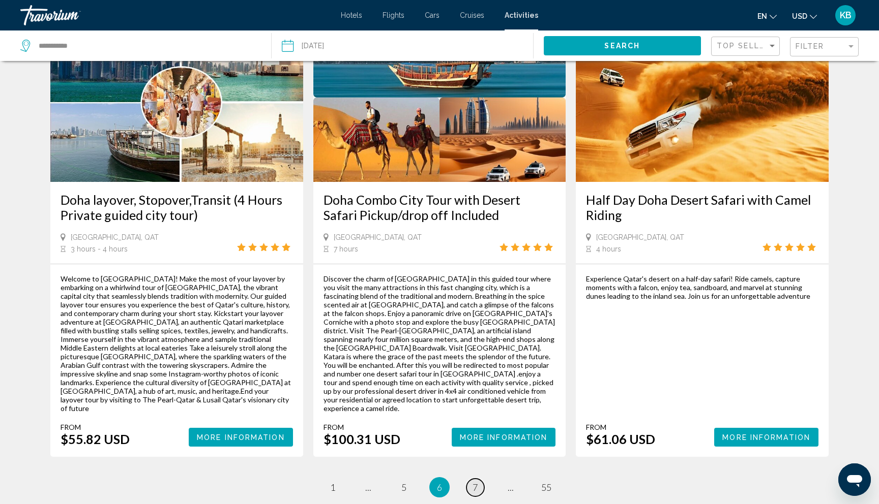
click at [474, 482] on span "7" at bounding box center [474, 487] width 5 height 11
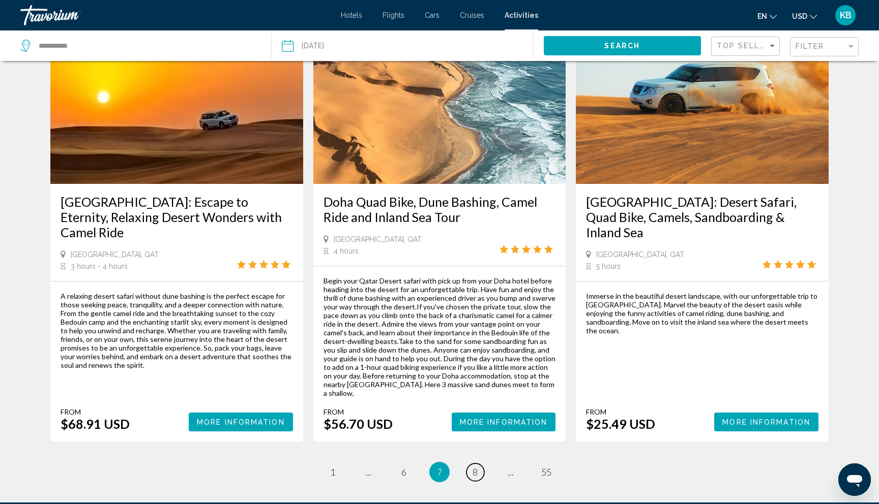
scroll to position [1426, 0]
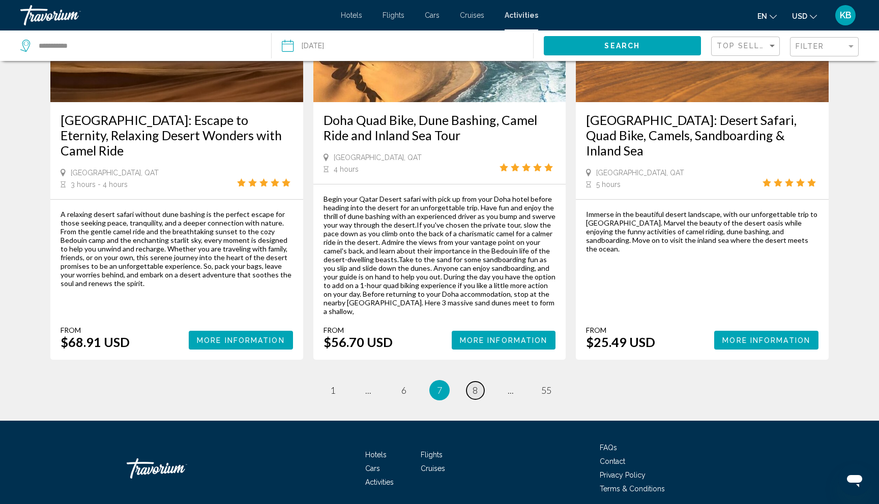
click at [480, 382] on link "page 8" at bounding box center [475, 391] width 18 height 18
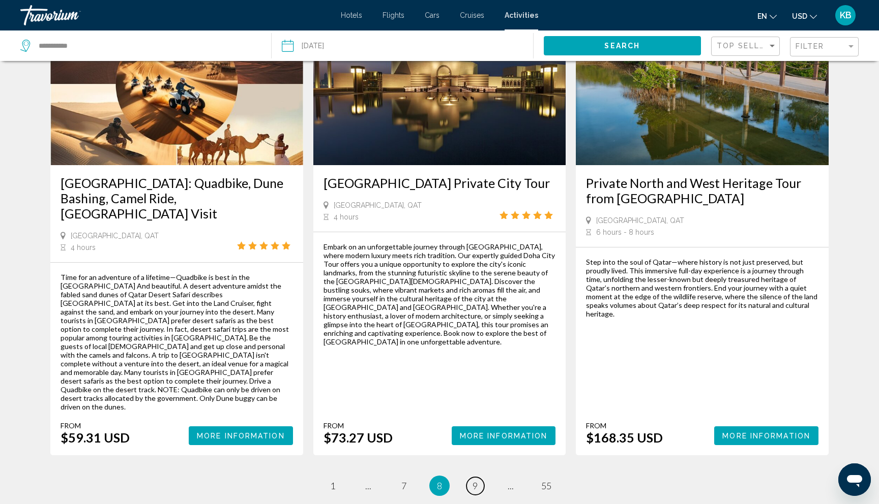
scroll to position [1469, 0]
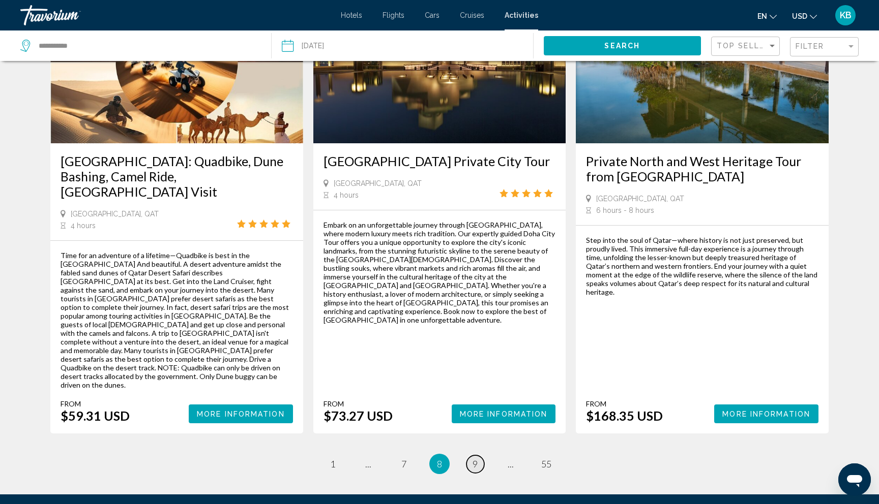
click at [476, 459] on span "9" at bounding box center [474, 464] width 5 height 11
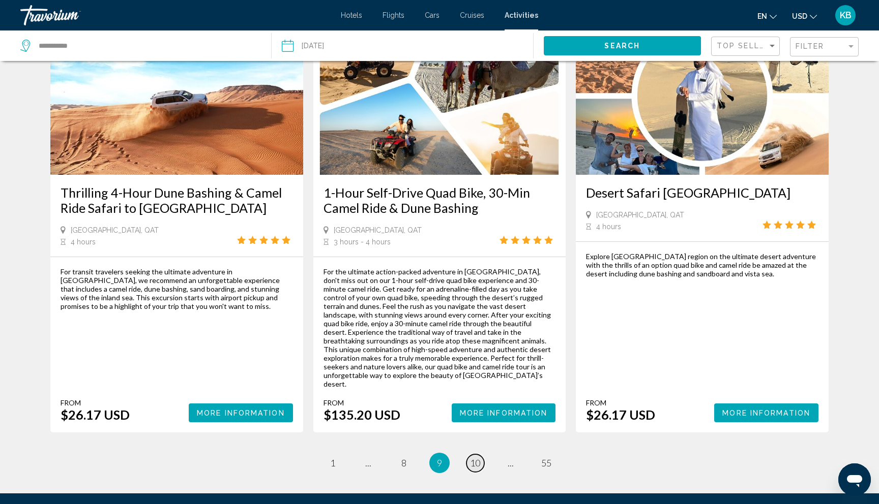
scroll to position [1412, 0]
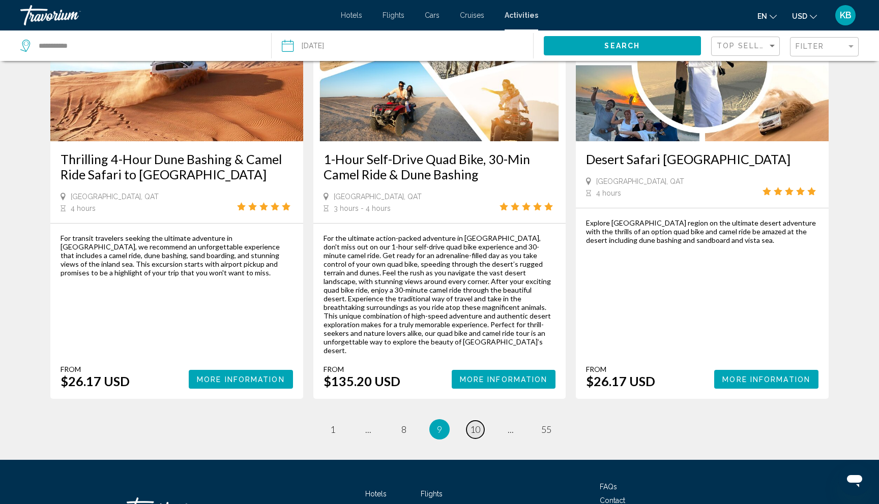
click at [476, 424] on span "10" at bounding box center [475, 429] width 10 height 11
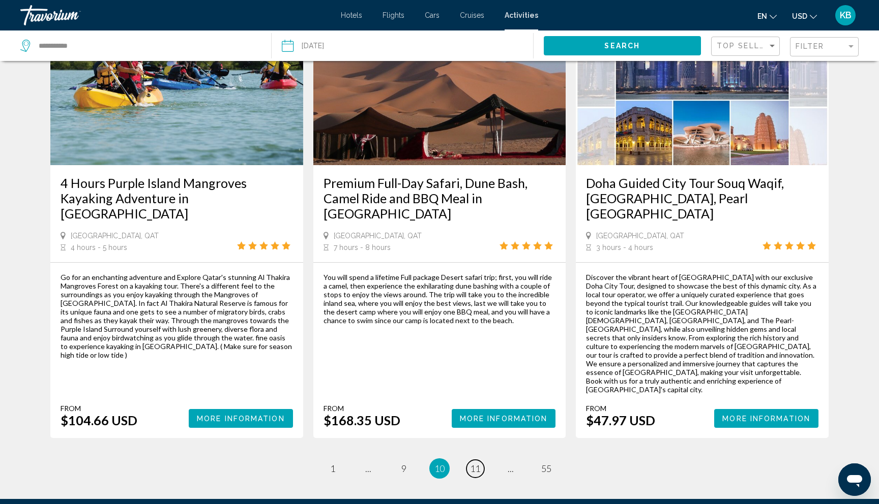
scroll to position [1452, 0]
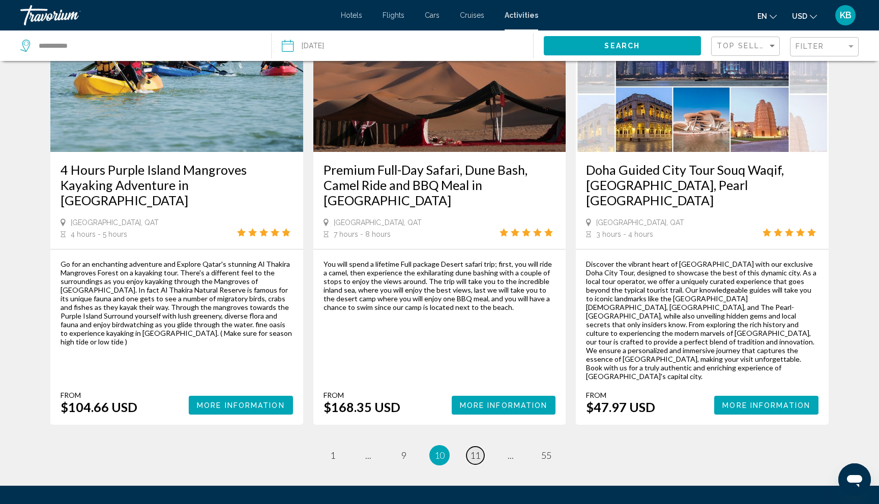
click at [477, 450] on span "11" at bounding box center [475, 455] width 10 height 11
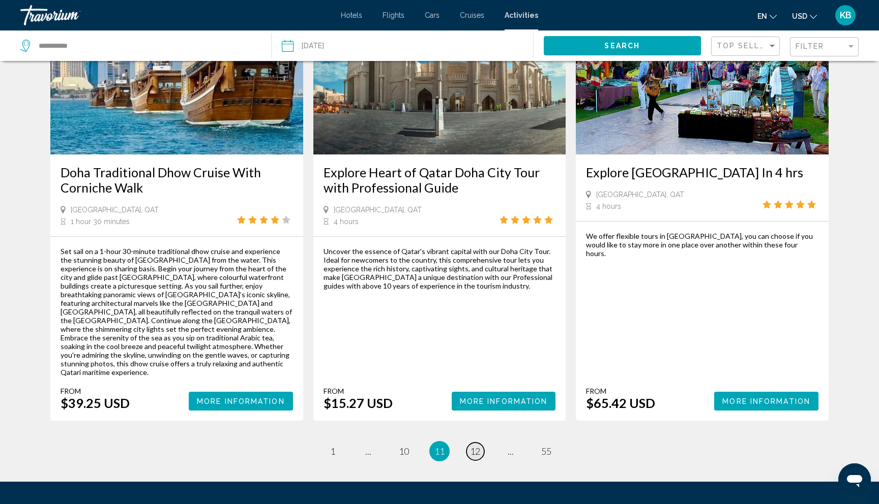
scroll to position [1510, 0]
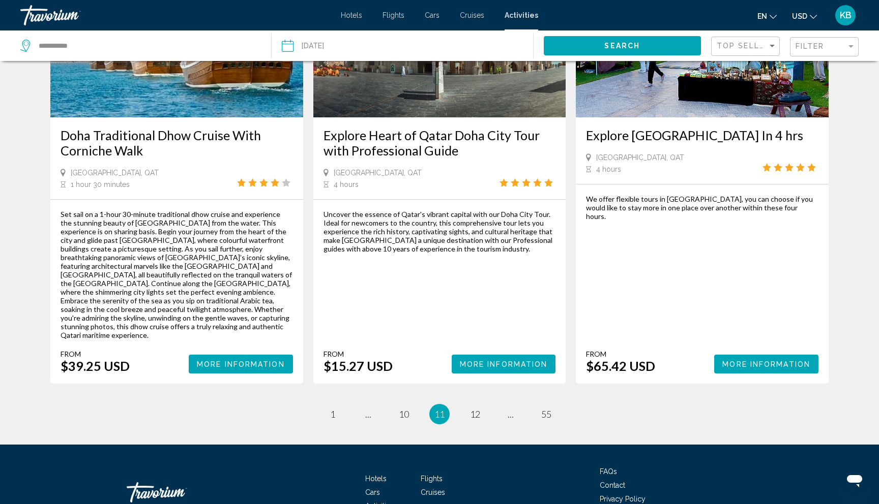
click at [473, 409] on span "12" at bounding box center [475, 414] width 10 height 11
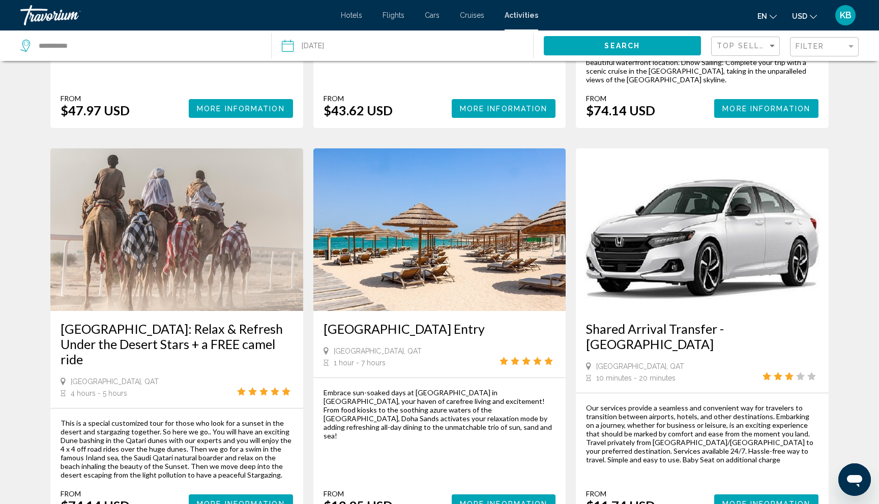
scroll to position [1317, 0]
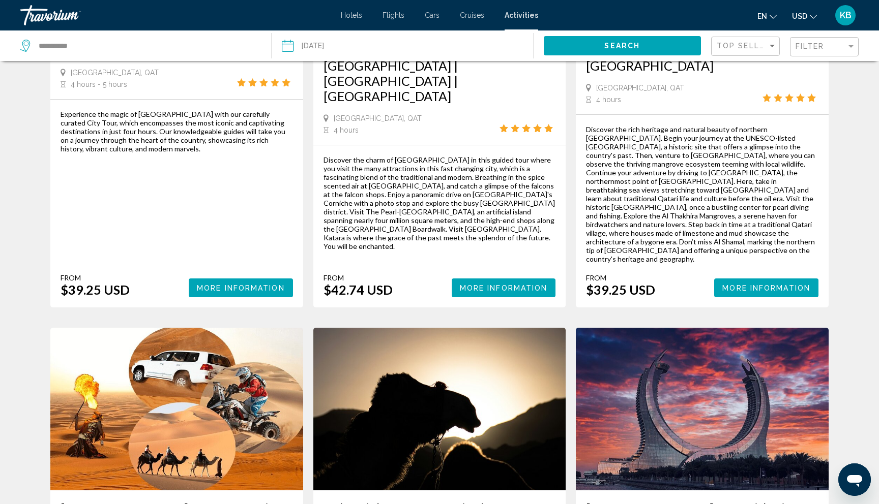
scroll to position [1181, 0]
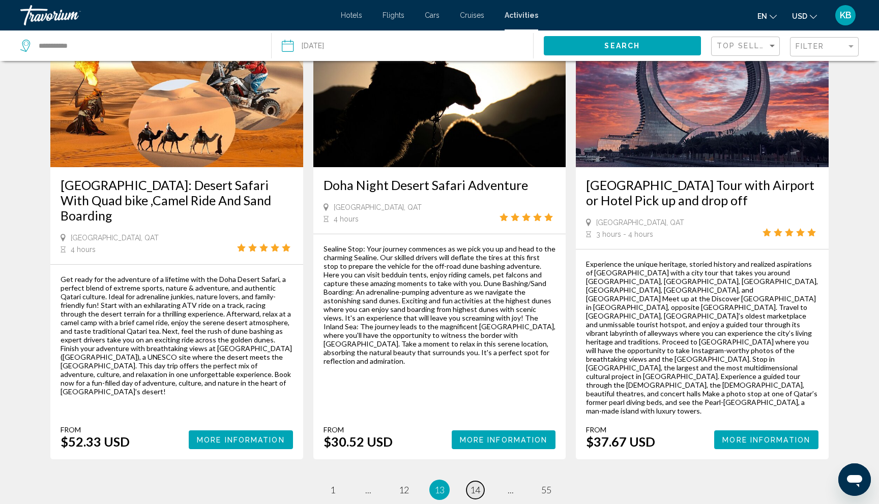
click at [472, 481] on link "page 14" at bounding box center [475, 490] width 18 height 18
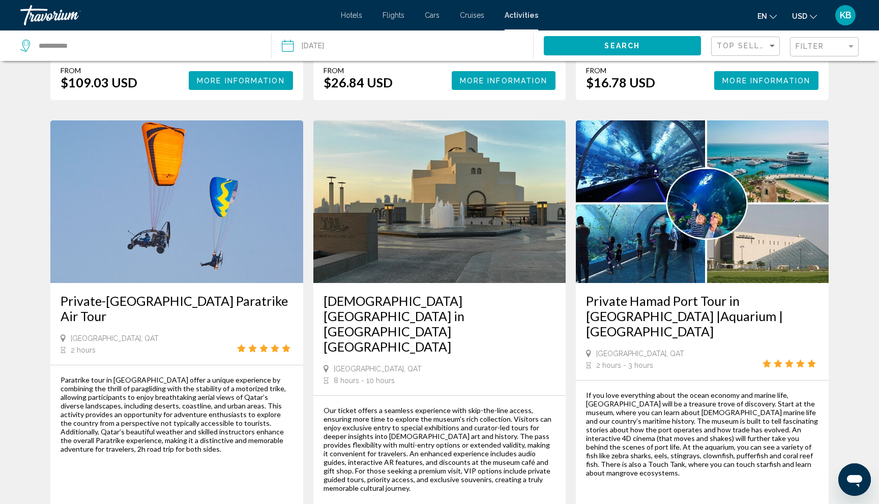
scroll to position [393, 0]
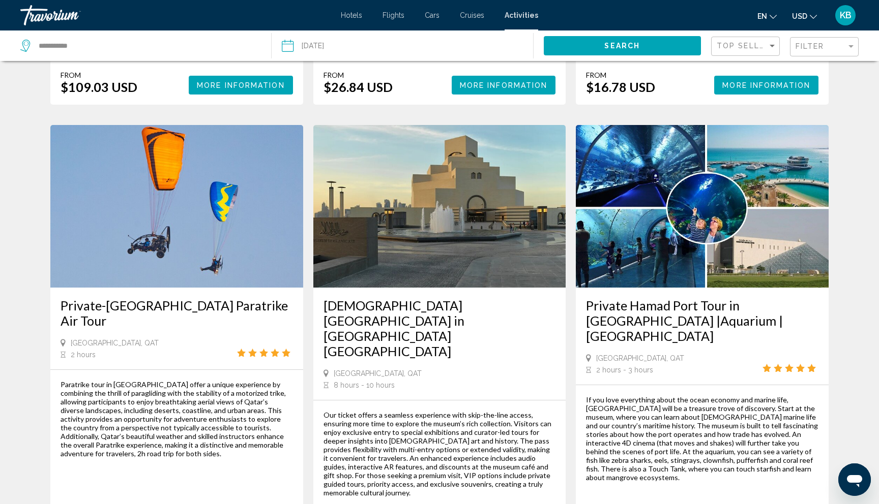
click at [190, 203] on img "Main content" at bounding box center [176, 206] width 253 height 163
